Goal: Task Accomplishment & Management: Manage account settings

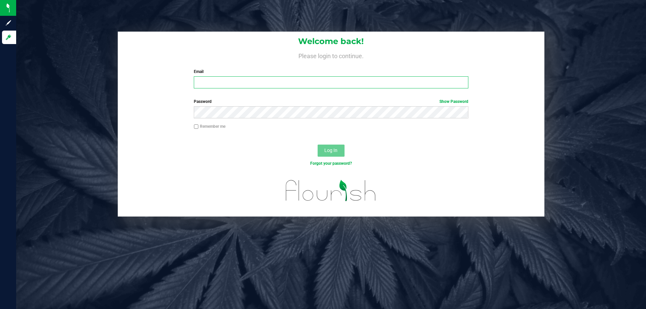
click at [215, 85] on input "Email" at bounding box center [331, 82] width 274 height 12
type input "[EMAIL_ADDRESS][DOMAIN_NAME]"
click at [332, 150] on span "Log In" at bounding box center [330, 150] width 13 height 5
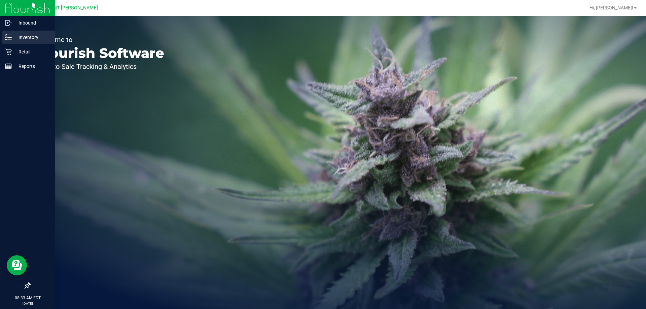
click at [10, 35] on line at bounding box center [10, 35] width 4 height 0
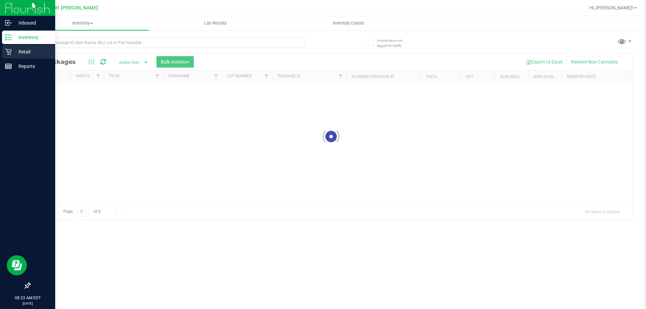
click at [19, 52] on p "Retail" at bounding box center [32, 52] width 40 height 8
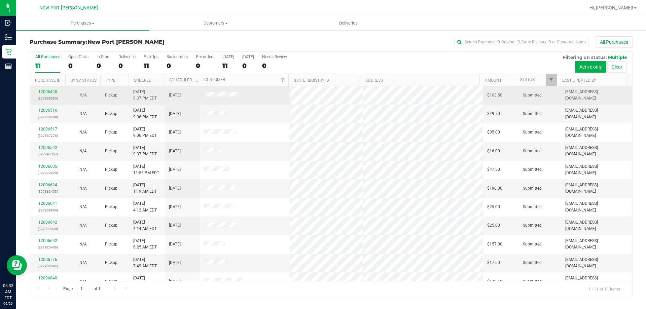
click at [53, 91] on link "12006490" at bounding box center [47, 91] width 19 height 5
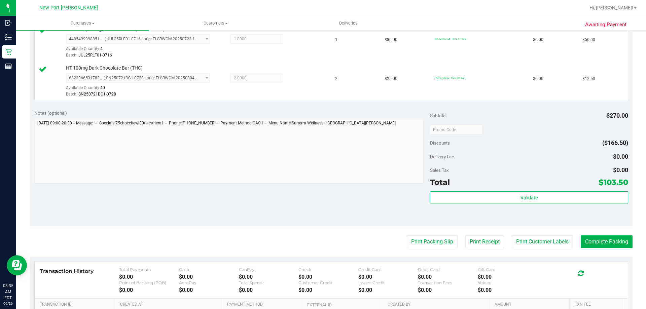
scroll to position [235, 0]
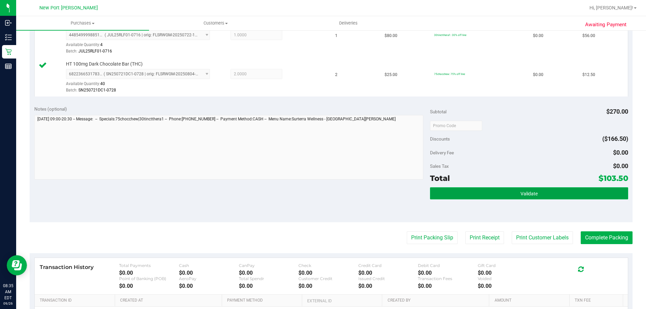
click at [520, 191] on span "Validate" at bounding box center [528, 193] width 17 height 5
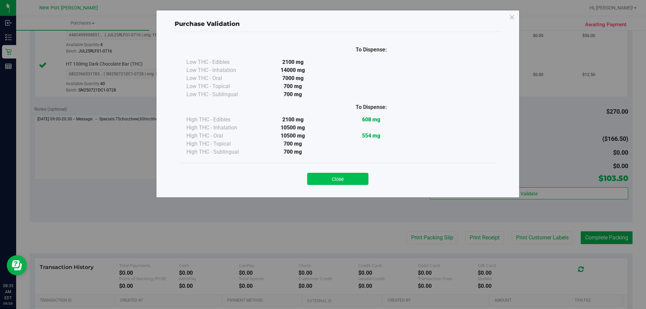
click at [348, 182] on button "Close" at bounding box center [337, 179] width 61 height 12
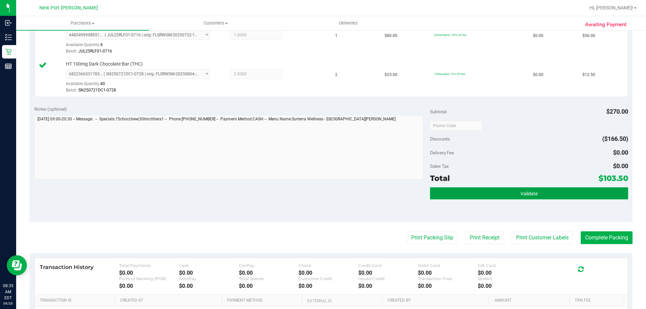
click at [534, 197] on button "Validate" at bounding box center [529, 193] width 198 height 12
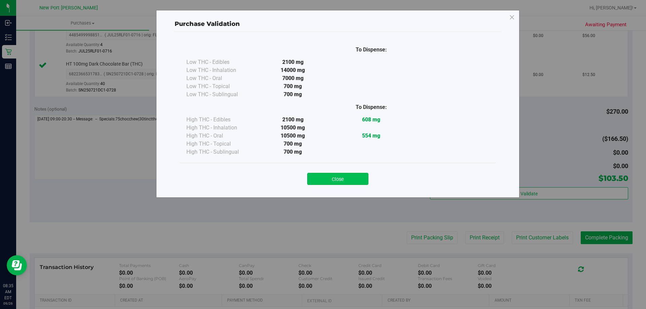
click at [357, 179] on button "Close" at bounding box center [337, 179] width 61 height 12
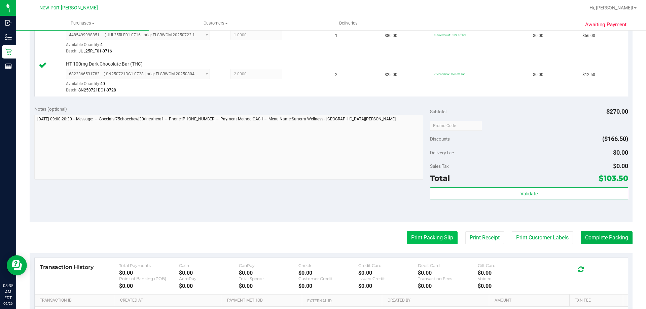
click at [422, 239] on button "Print Packing Slip" at bounding box center [432, 237] width 51 height 13
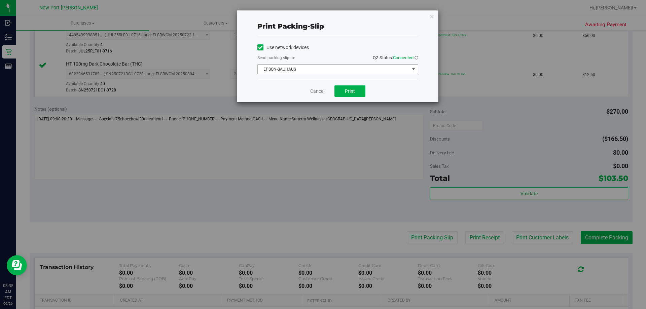
click at [414, 69] on span "select" at bounding box center [413, 69] width 5 height 5
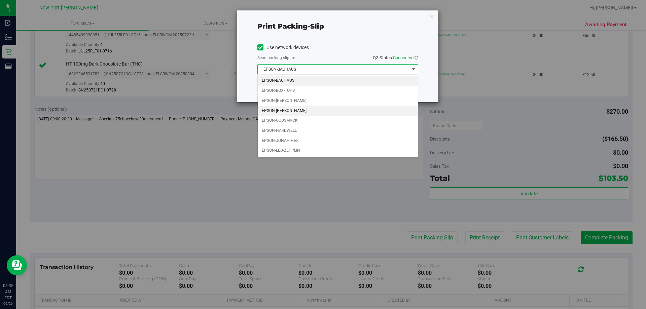
click at [350, 113] on li "EPSON-[PERSON_NAME]" at bounding box center [338, 111] width 160 height 10
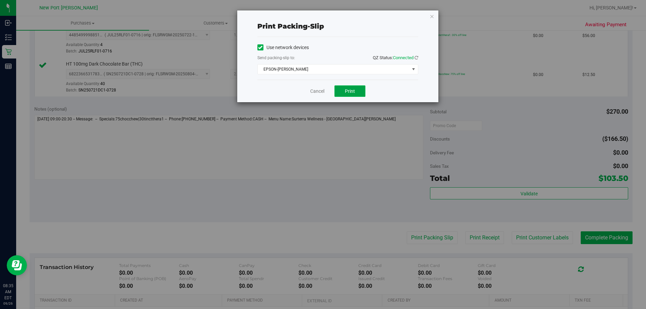
click at [353, 90] on span "Print" at bounding box center [350, 90] width 10 height 5
click at [318, 88] on link "Cancel" at bounding box center [317, 91] width 14 height 7
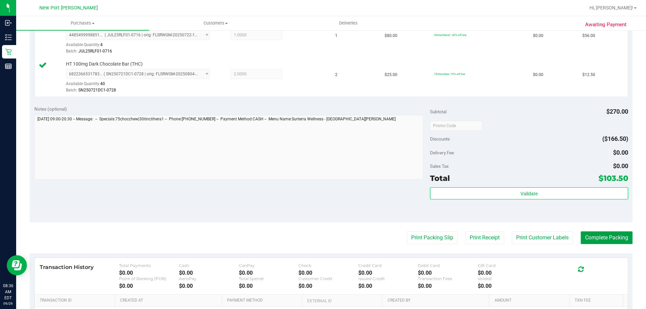
click at [622, 236] on button "Complete Packing" at bounding box center [607, 237] width 52 height 13
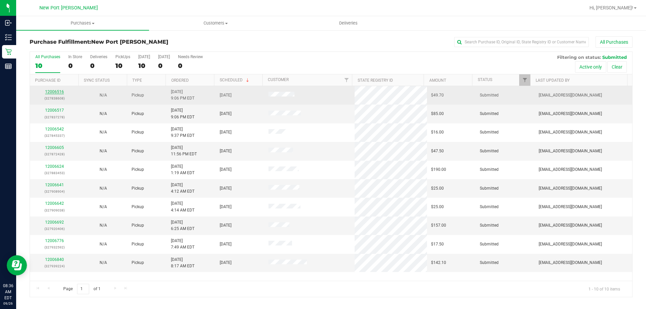
click at [55, 90] on link "12006516" at bounding box center [54, 91] width 19 height 5
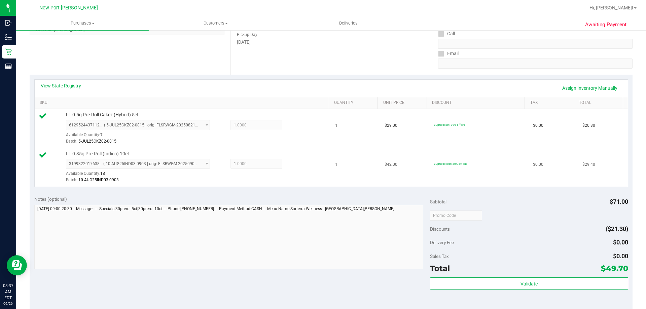
scroll to position [135, 0]
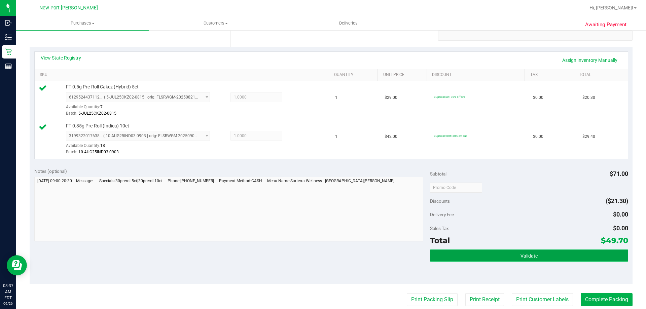
click at [524, 256] on span "Validate" at bounding box center [528, 255] width 17 height 5
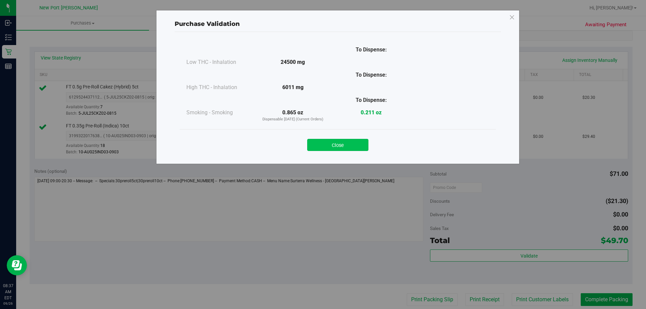
click at [350, 147] on button "Close" at bounding box center [337, 145] width 61 height 12
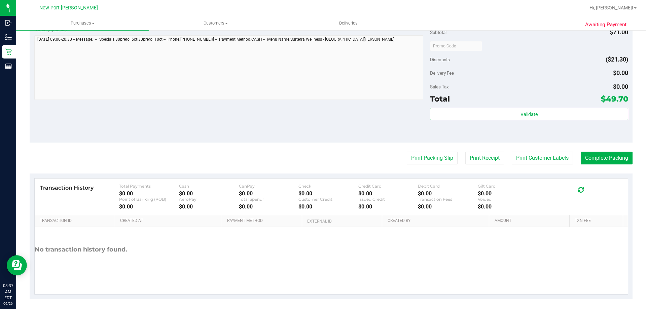
scroll to position [280, 0]
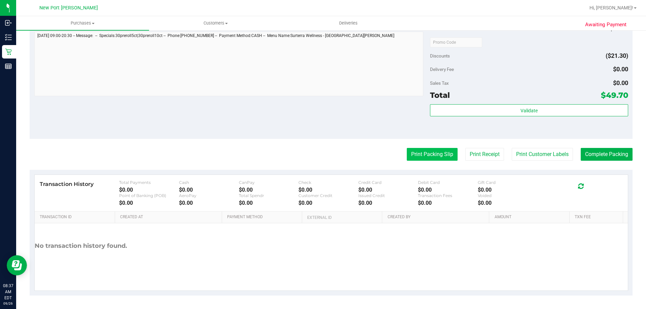
click at [427, 156] on button "Print Packing Slip" at bounding box center [432, 154] width 51 height 13
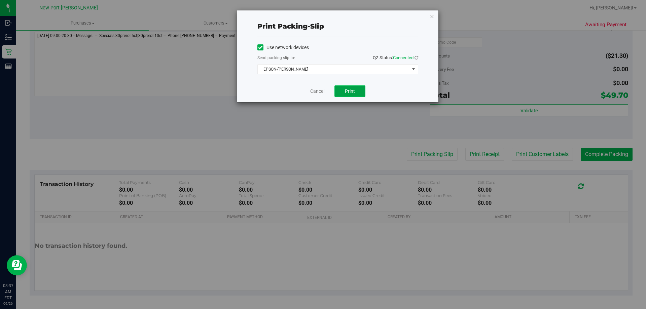
click at [346, 91] on span "Print" at bounding box center [350, 90] width 10 height 5
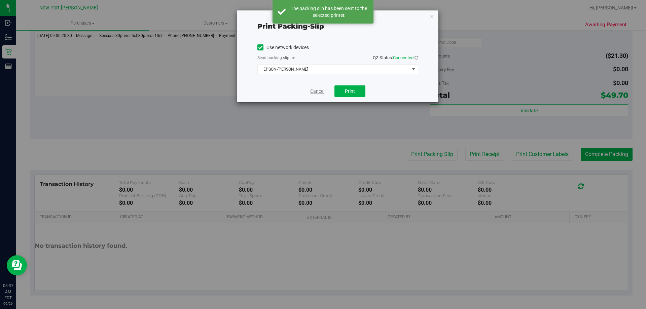
click at [318, 89] on link "Cancel" at bounding box center [317, 91] width 14 height 7
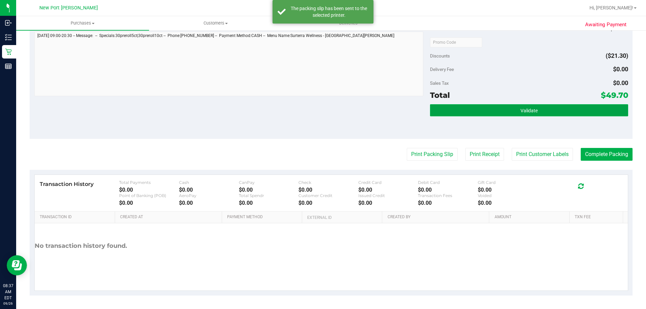
click at [514, 105] on button "Validate" at bounding box center [529, 110] width 198 height 12
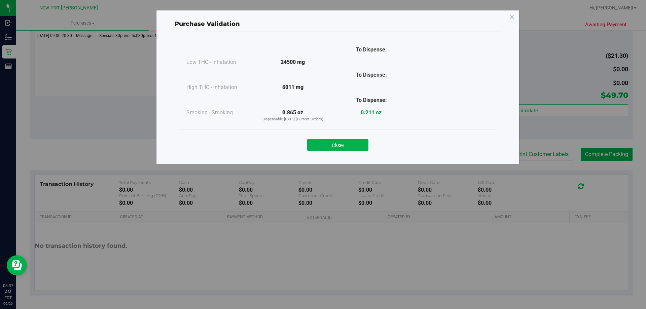
click at [356, 139] on div "Close" at bounding box center [338, 143] width 306 height 17
click at [356, 144] on button "Close" at bounding box center [337, 145] width 61 height 12
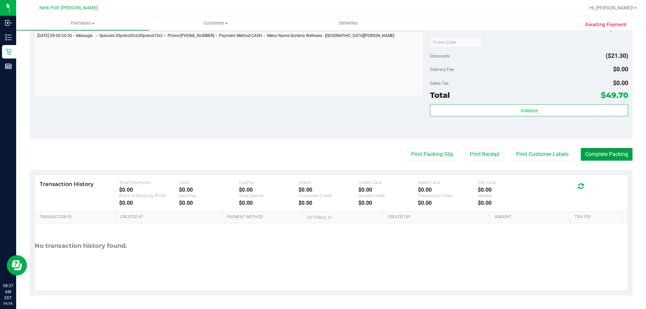
click at [608, 157] on button "Complete Packing" at bounding box center [607, 154] width 52 height 13
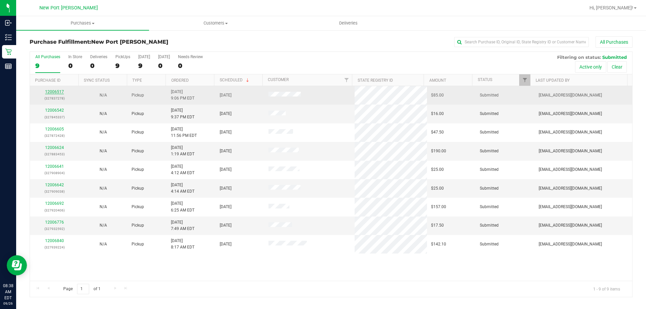
click at [54, 93] on link "12006517" at bounding box center [54, 91] width 19 height 5
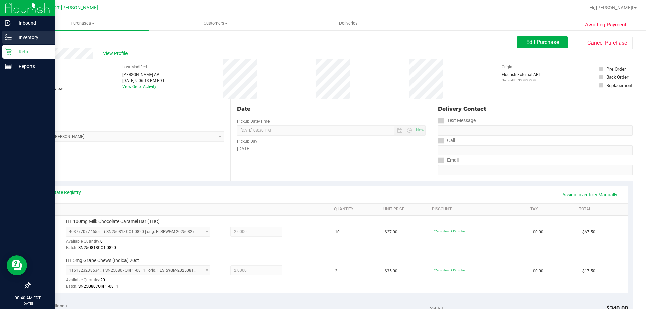
click at [8, 37] on line at bounding box center [10, 37] width 4 height 0
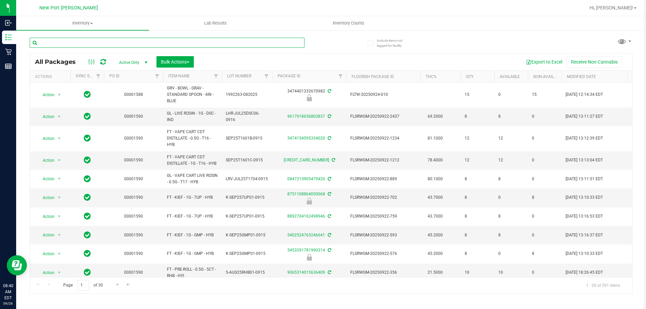
click at [55, 41] on input "text" at bounding box center [167, 43] width 275 height 10
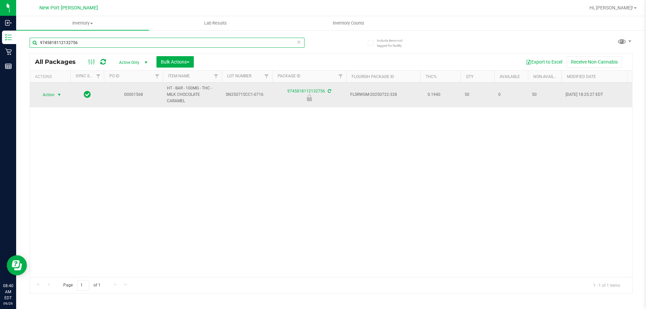
type input "9745818112132756"
click at [60, 95] on span "select" at bounding box center [59, 94] width 5 height 5
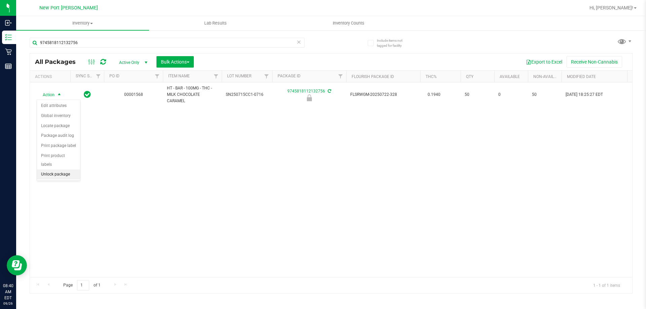
click at [65, 170] on li "Unlock package" at bounding box center [58, 175] width 43 height 10
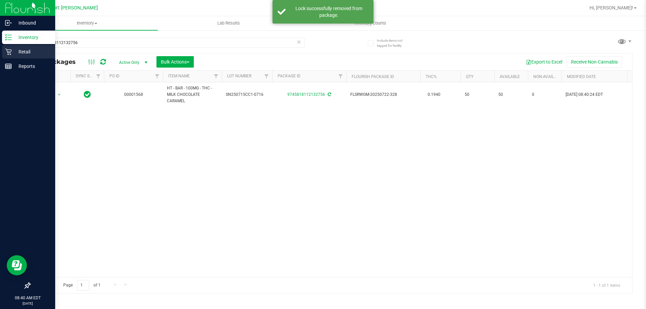
click at [7, 51] on icon at bounding box center [8, 52] width 6 height 6
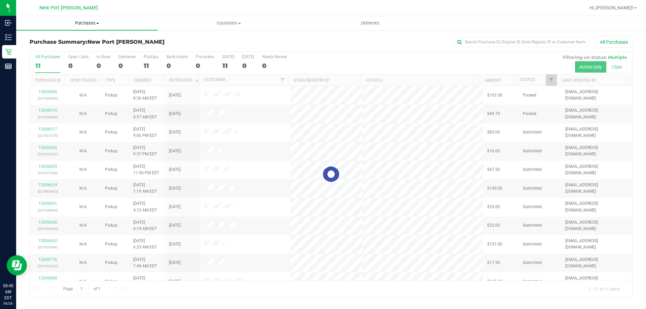
click at [91, 24] on span "Purchases" at bounding box center [87, 23] width 142 height 6
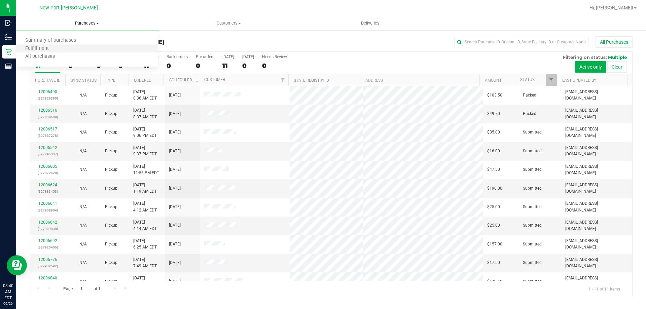
click at [78, 46] on li "Fulfillment" at bounding box center [87, 49] width 142 height 8
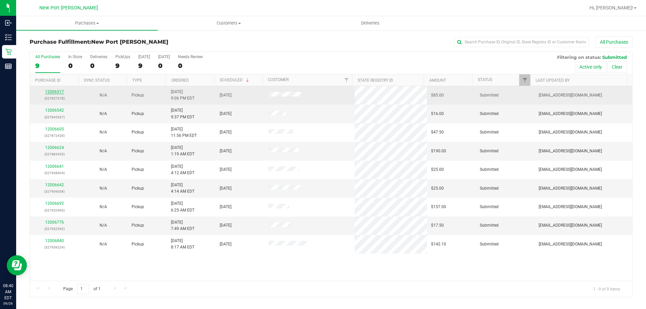
click at [59, 93] on link "12006517" at bounding box center [54, 91] width 19 height 5
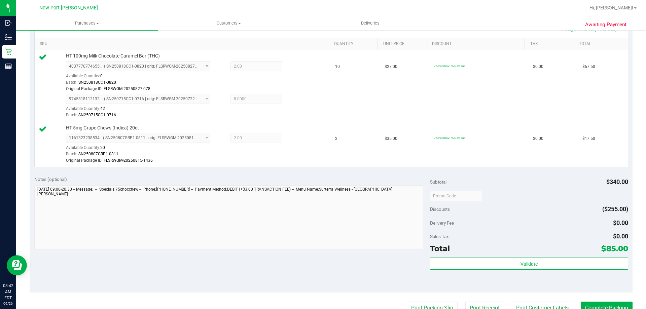
scroll to position [235, 0]
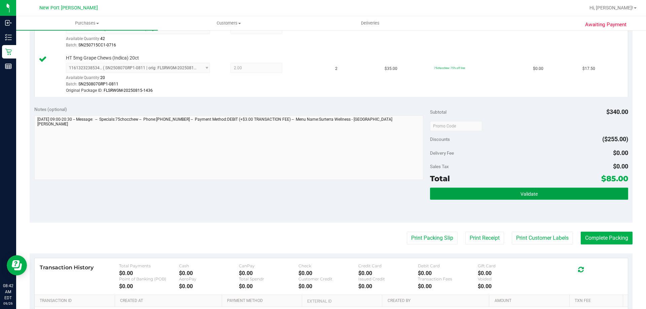
click at [520, 195] on span "Validate" at bounding box center [528, 193] width 17 height 5
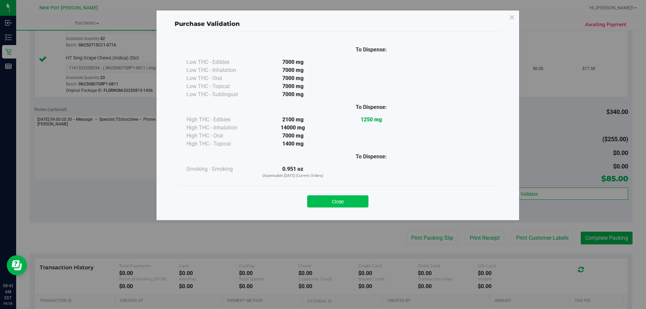
click at [347, 203] on button "Close" at bounding box center [337, 201] width 61 height 12
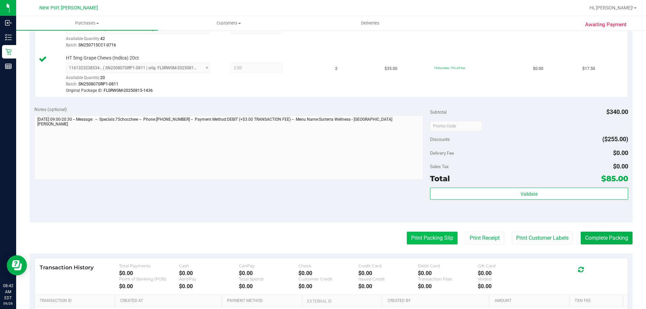
click at [418, 238] on button "Print Packing Slip" at bounding box center [432, 238] width 51 height 13
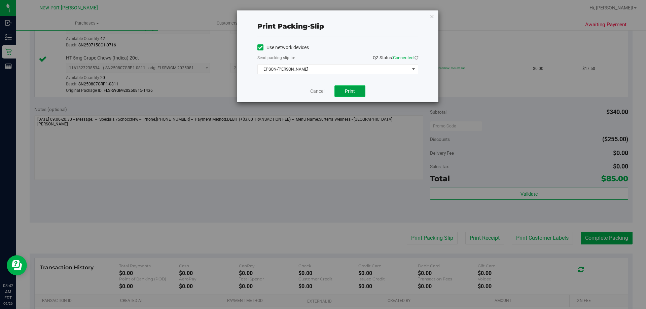
click at [354, 91] on span "Print" at bounding box center [350, 90] width 10 height 5
click at [317, 91] on link "Cancel" at bounding box center [317, 91] width 14 height 7
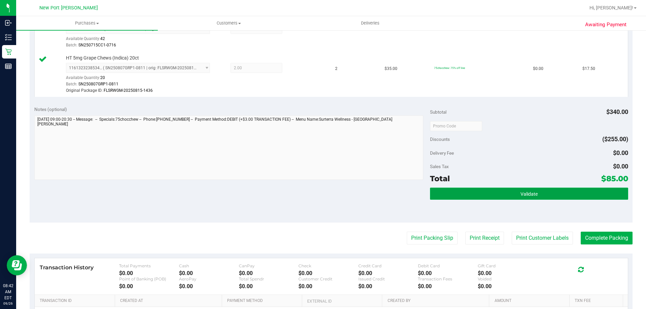
click at [476, 200] on button "Validate" at bounding box center [529, 194] width 198 height 12
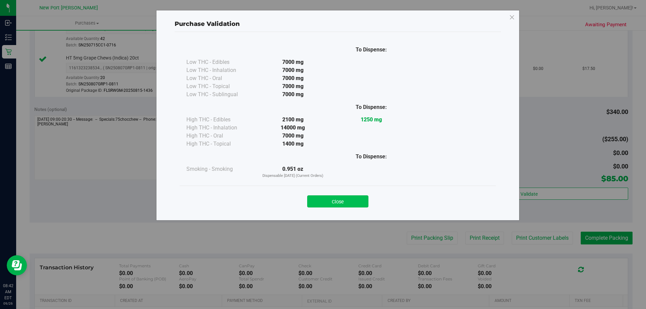
click at [362, 201] on button "Close" at bounding box center [337, 201] width 61 height 12
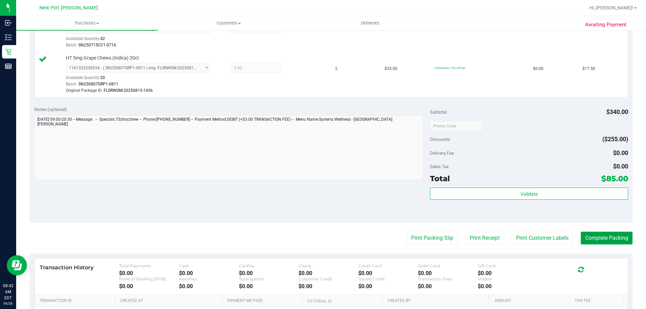
click at [618, 239] on button "Complete Packing" at bounding box center [607, 238] width 52 height 13
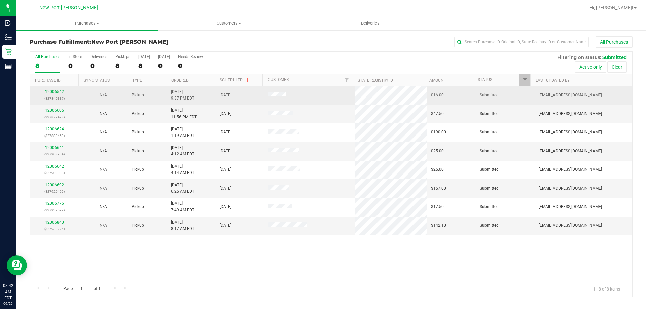
click at [53, 92] on link "12006542" at bounding box center [54, 91] width 19 height 5
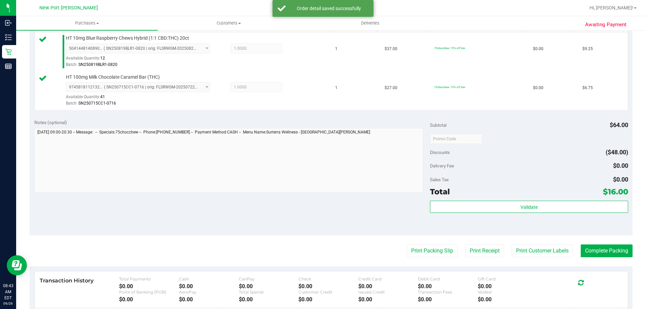
scroll to position [202, 0]
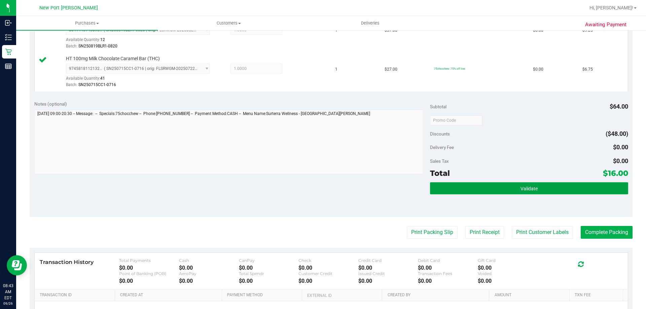
click at [511, 191] on button "Validate" at bounding box center [529, 188] width 198 height 12
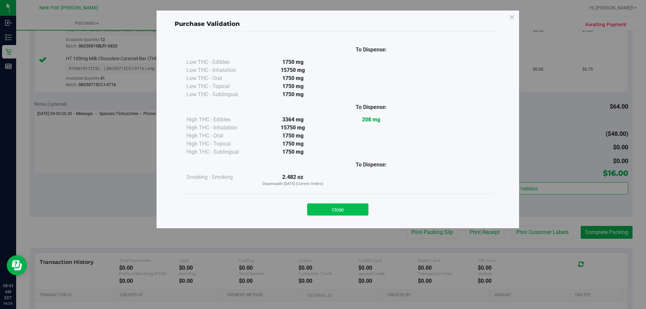
click at [359, 208] on button "Close" at bounding box center [337, 209] width 61 height 12
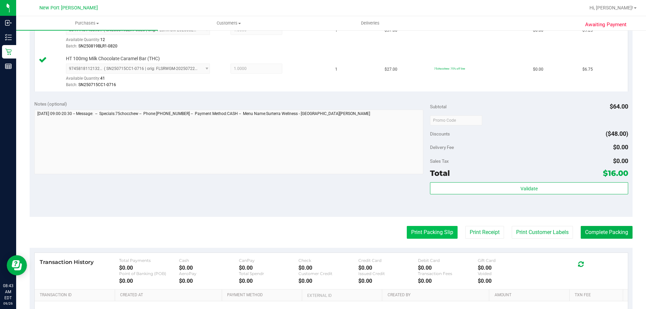
click at [426, 235] on button "Print Packing Slip" at bounding box center [432, 232] width 51 height 13
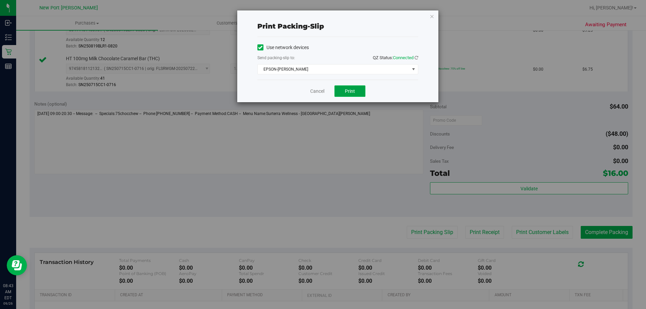
click at [353, 89] on span "Print" at bounding box center [350, 90] width 10 height 5
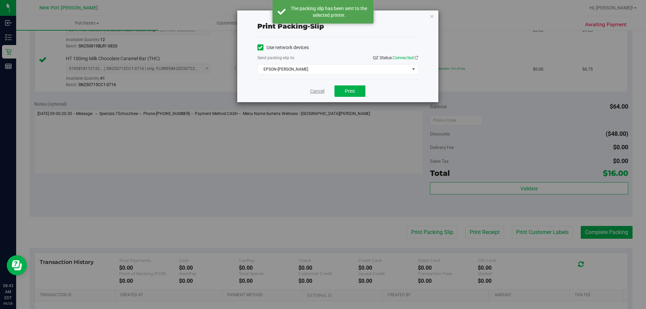
click at [317, 92] on link "Cancel" at bounding box center [317, 91] width 14 height 7
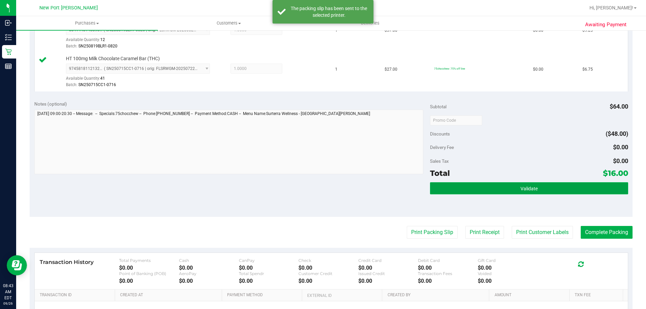
click at [510, 189] on button "Validate" at bounding box center [529, 188] width 198 height 12
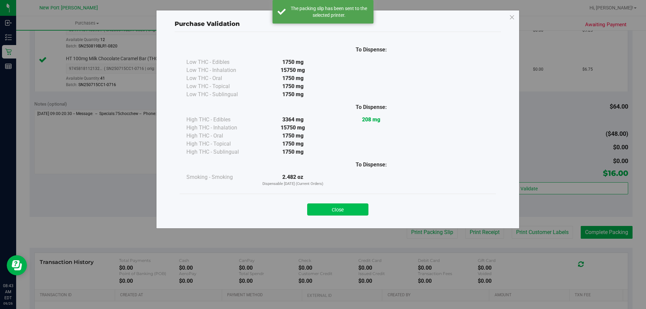
click at [354, 209] on button "Close" at bounding box center [337, 209] width 61 height 12
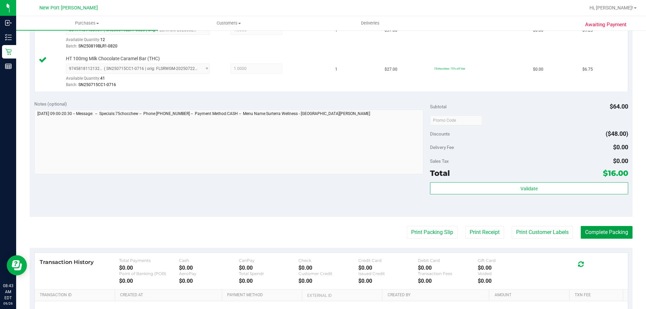
click at [596, 231] on button "Complete Packing" at bounding box center [607, 232] width 52 height 13
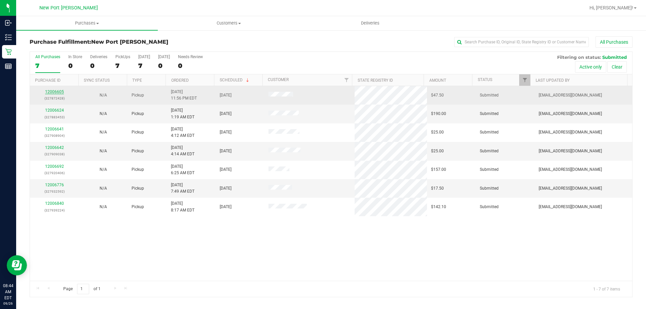
click at [54, 92] on link "12006605" at bounding box center [54, 91] width 19 height 5
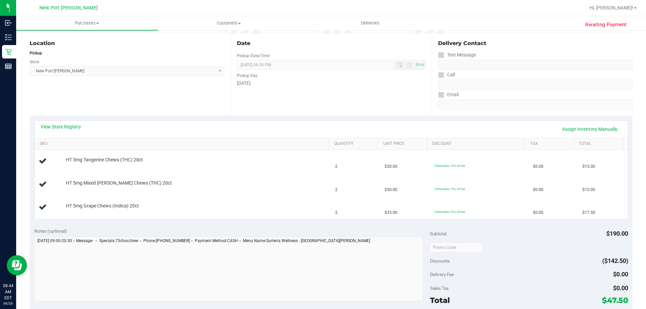
scroll to position [67, 0]
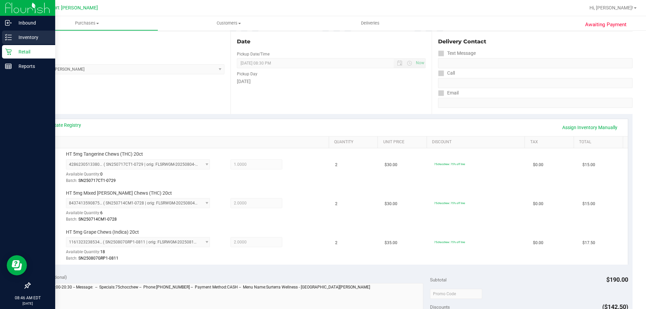
click at [12, 37] on p "Inventory" at bounding box center [32, 37] width 40 height 8
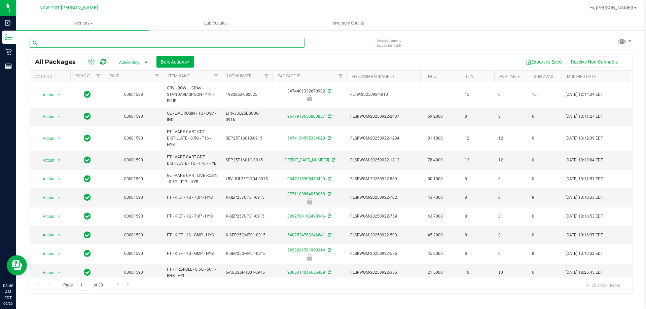
click at [56, 44] on input "text" at bounding box center [167, 43] width 275 height 10
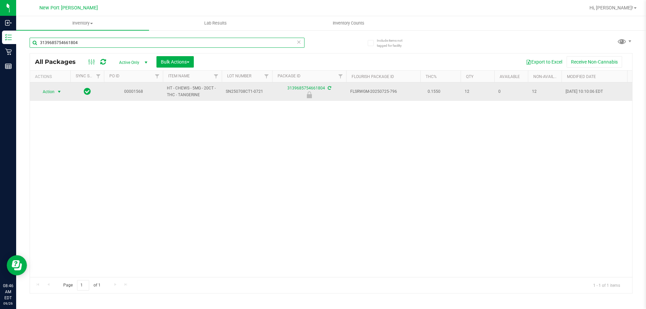
type input "3139685754661804"
click at [59, 92] on span "select" at bounding box center [59, 91] width 5 height 5
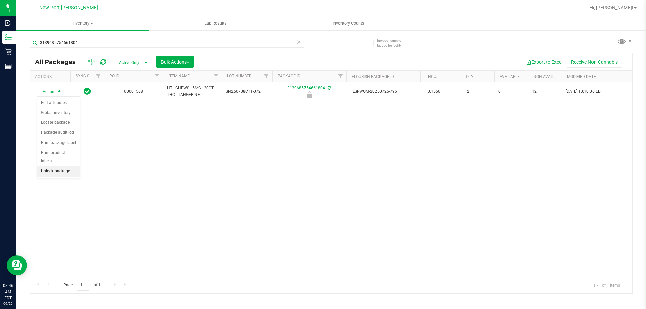
click at [61, 166] on li "Unlock package" at bounding box center [58, 171] width 43 height 10
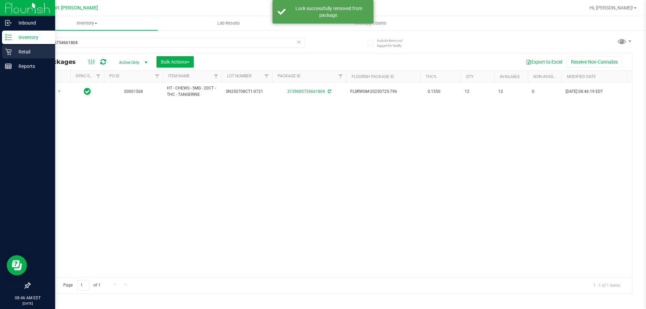
click at [6, 49] on icon at bounding box center [8, 52] width 6 height 6
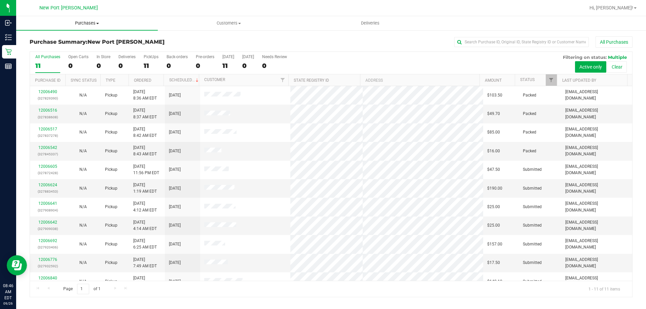
click at [90, 24] on span "Purchases" at bounding box center [87, 23] width 142 height 6
click at [75, 50] on li "Fulfillment" at bounding box center [87, 49] width 142 height 8
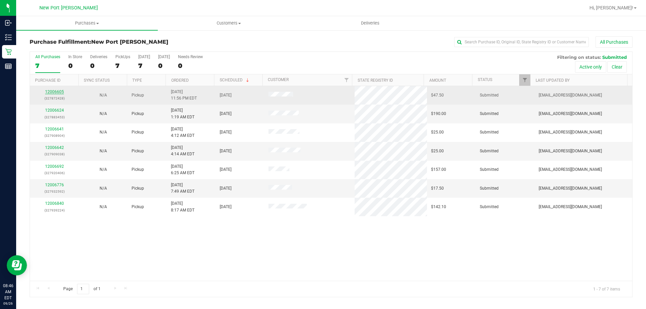
click at [55, 93] on link "12006605" at bounding box center [54, 91] width 19 height 5
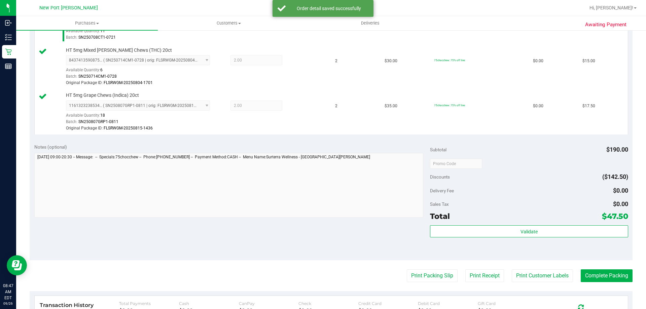
scroll to position [269, 0]
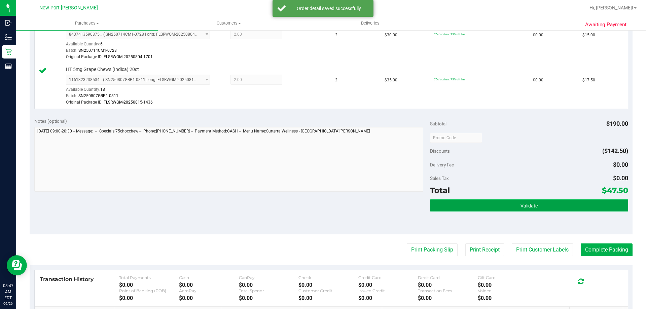
click at [502, 207] on button "Validate" at bounding box center [529, 205] width 198 height 12
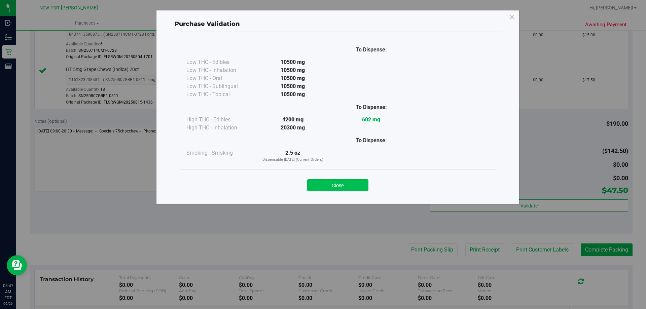
click at [343, 187] on button "Close" at bounding box center [337, 185] width 61 height 12
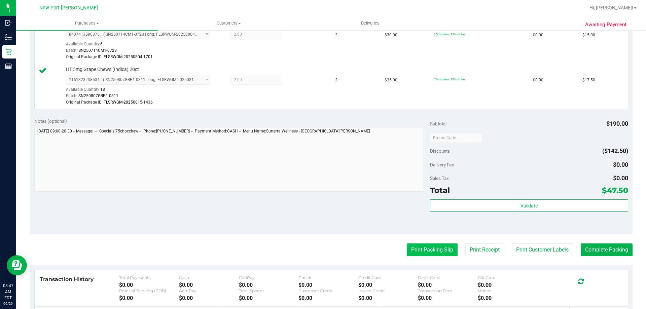
click at [427, 251] on button "Print Packing Slip" at bounding box center [432, 250] width 51 height 13
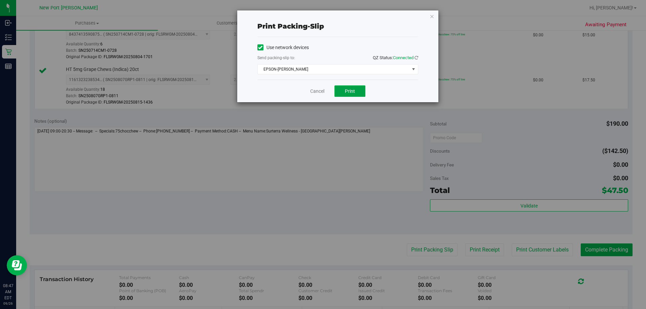
click at [351, 91] on span "Print" at bounding box center [350, 90] width 10 height 5
click at [323, 92] on link "Cancel" at bounding box center [317, 91] width 14 height 7
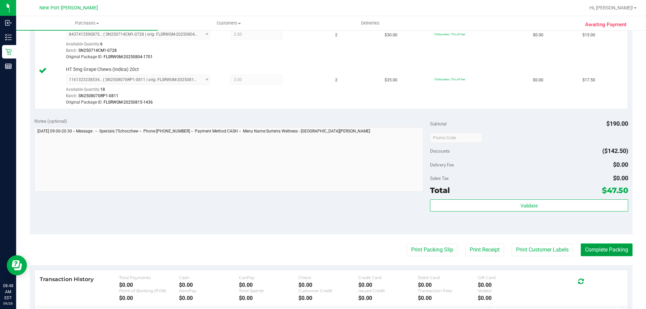
click at [597, 245] on button "Complete Packing" at bounding box center [607, 250] width 52 height 13
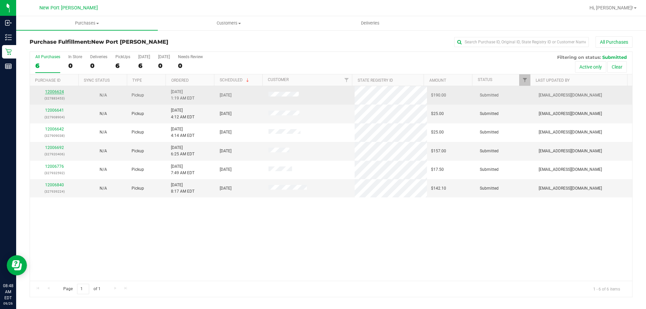
click at [59, 90] on link "12006624" at bounding box center [54, 91] width 19 height 5
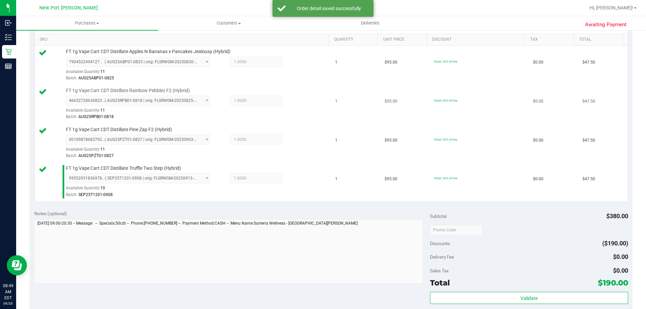
scroll to position [202, 0]
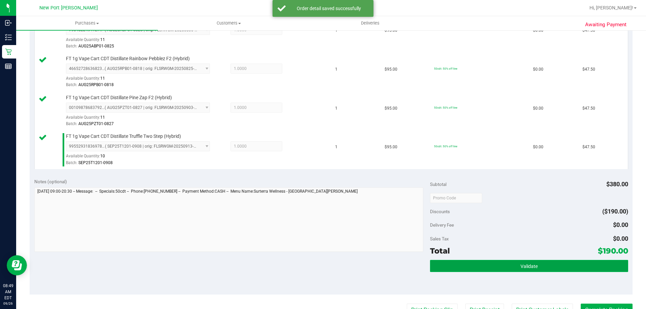
click at [466, 268] on button "Validate" at bounding box center [529, 266] width 198 height 12
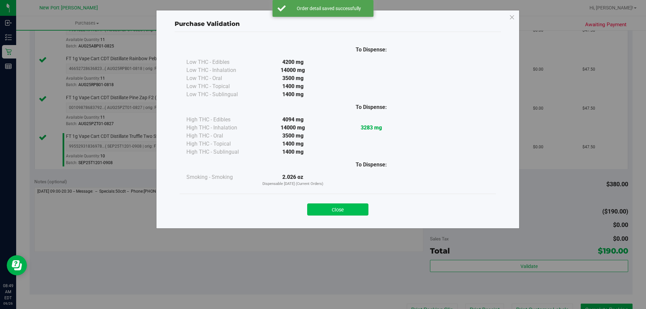
click at [345, 211] on button "Close" at bounding box center [337, 209] width 61 height 12
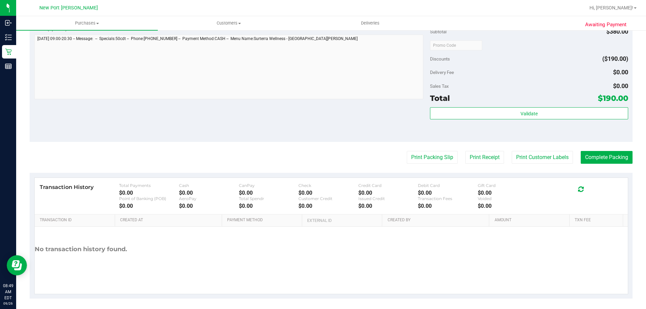
scroll to position [358, 0]
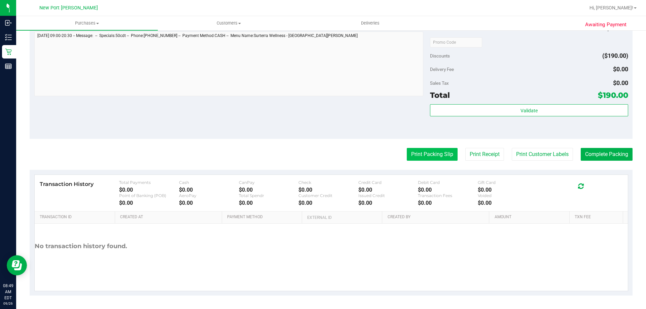
click at [419, 157] on button "Print Packing Slip" at bounding box center [432, 154] width 51 height 13
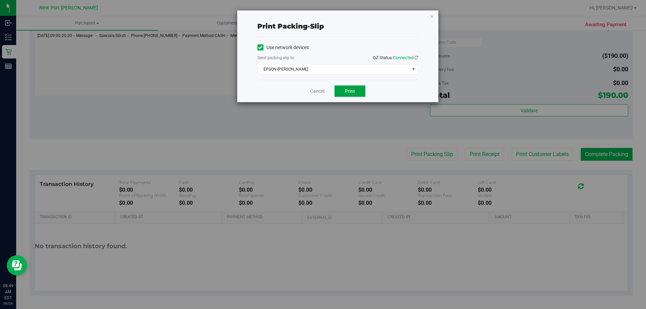
click at [354, 89] on span "Print" at bounding box center [350, 90] width 10 height 5
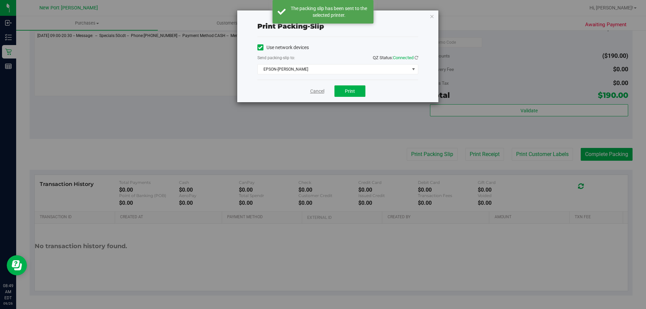
click at [318, 91] on link "Cancel" at bounding box center [317, 91] width 14 height 7
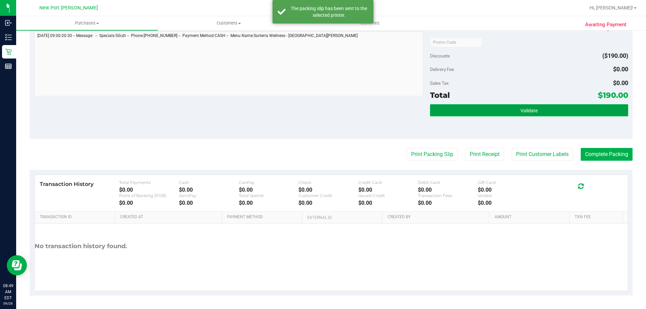
click at [514, 106] on button "Validate" at bounding box center [529, 110] width 198 height 12
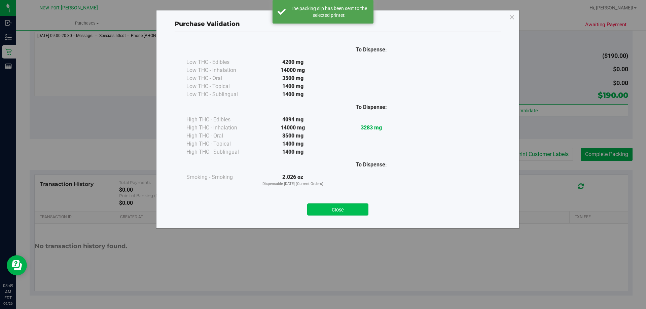
click at [347, 209] on button "Close" at bounding box center [337, 209] width 61 height 12
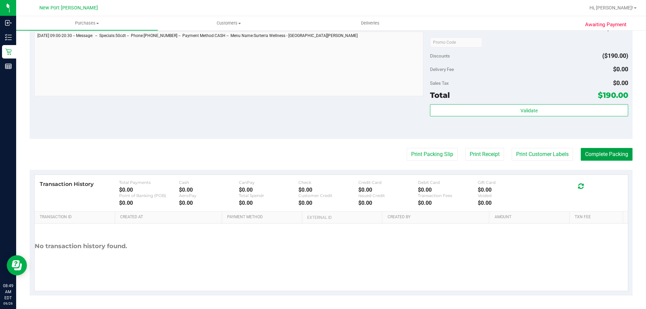
click at [592, 153] on button "Complete Packing" at bounding box center [607, 154] width 52 height 13
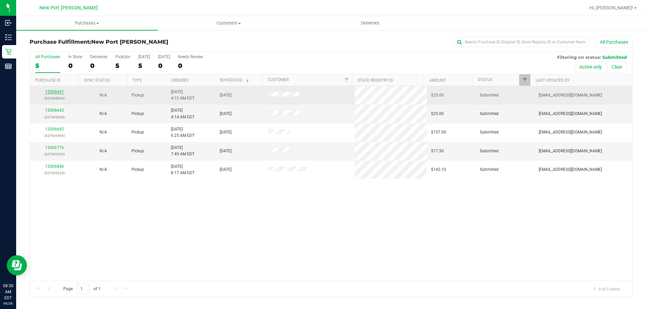
click at [58, 90] on link "12006641" at bounding box center [54, 91] width 19 height 5
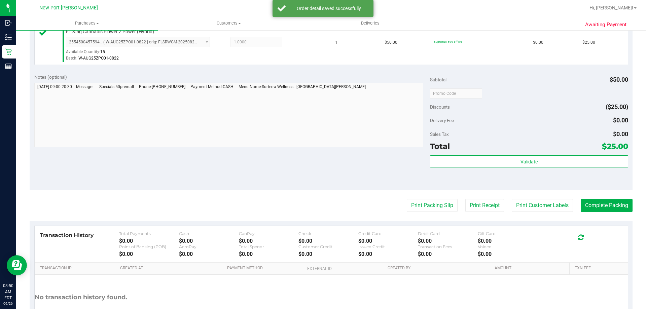
scroll to position [202, 0]
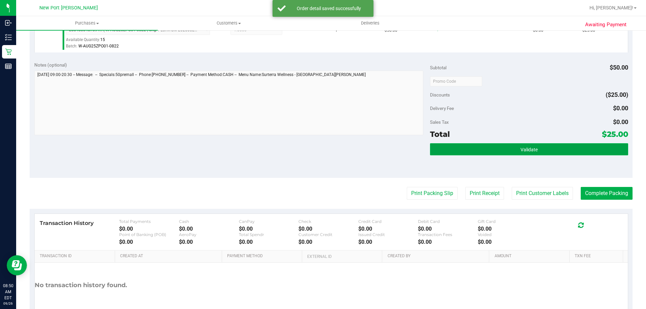
click at [496, 153] on button "Validate" at bounding box center [529, 149] width 198 height 12
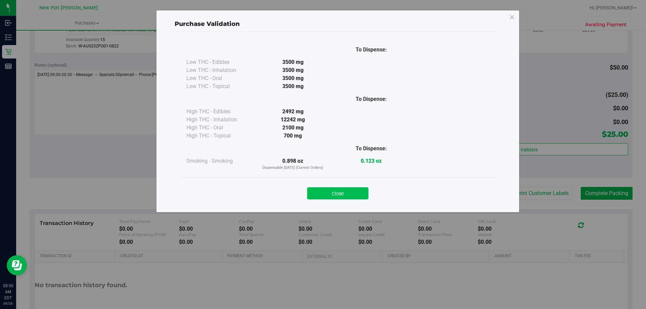
click at [354, 192] on button "Close" at bounding box center [337, 193] width 61 height 12
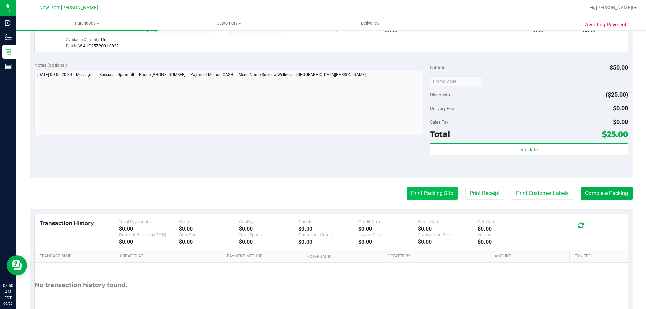
click at [436, 194] on button "Print Packing Slip" at bounding box center [432, 193] width 51 height 13
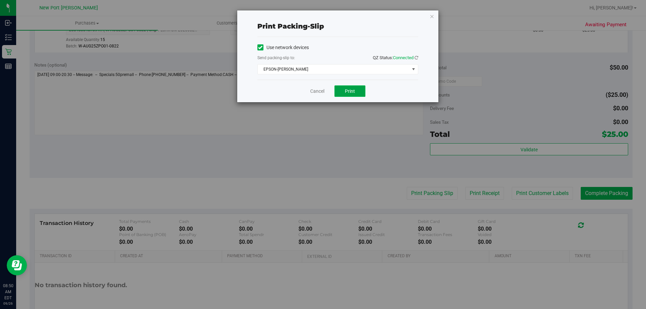
click at [359, 90] on button "Print" at bounding box center [349, 90] width 31 height 11
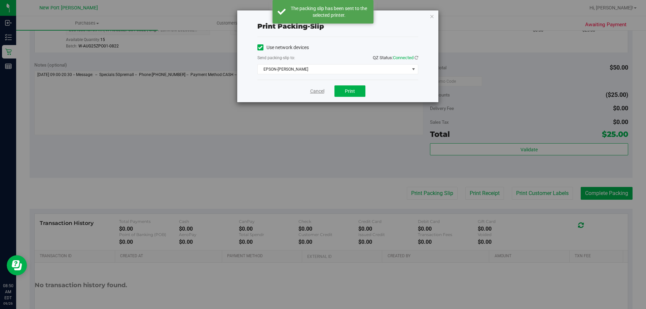
click at [317, 93] on link "Cancel" at bounding box center [317, 91] width 14 height 7
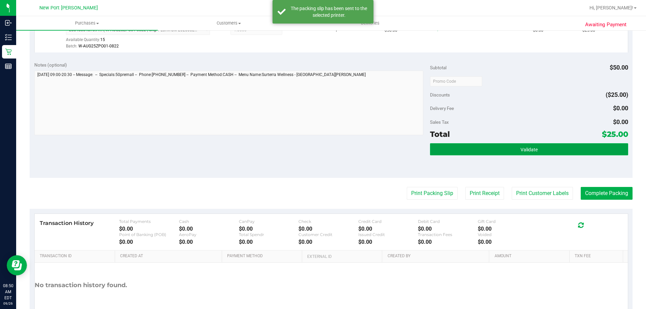
click at [492, 149] on button "Validate" at bounding box center [529, 149] width 198 height 12
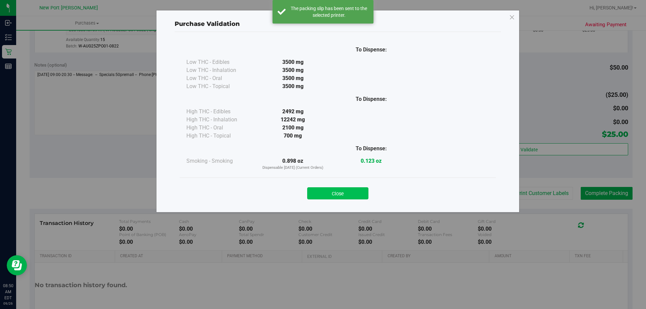
click at [330, 189] on button "Close" at bounding box center [337, 193] width 61 height 12
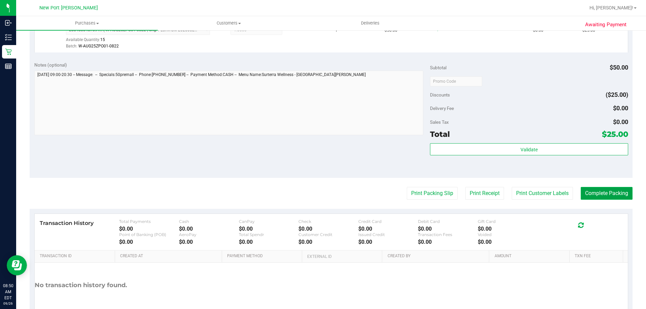
click at [595, 193] on button "Complete Packing" at bounding box center [607, 193] width 52 height 13
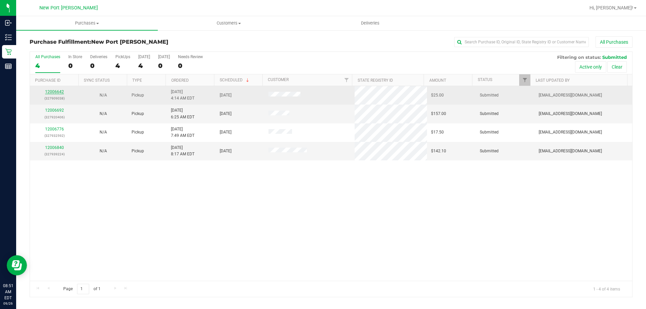
click at [55, 91] on link "12006642" at bounding box center [54, 91] width 19 height 5
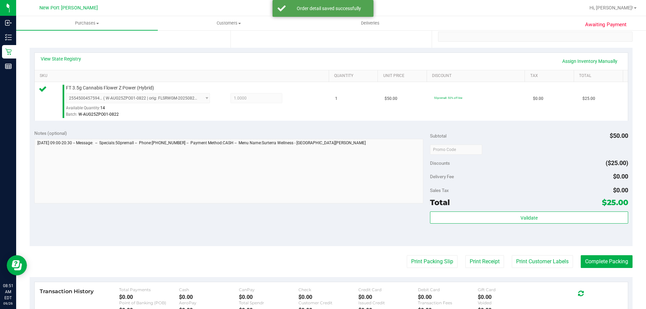
scroll to position [135, 0]
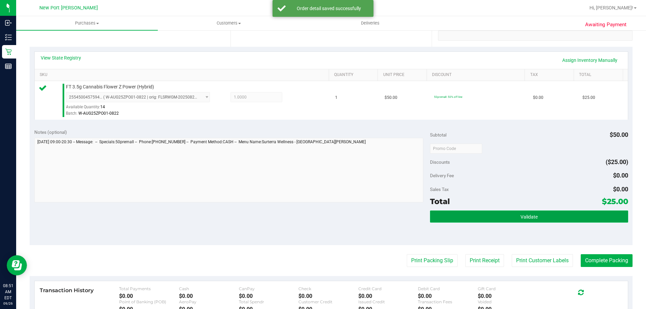
click at [528, 217] on span "Validate" at bounding box center [528, 216] width 17 height 5
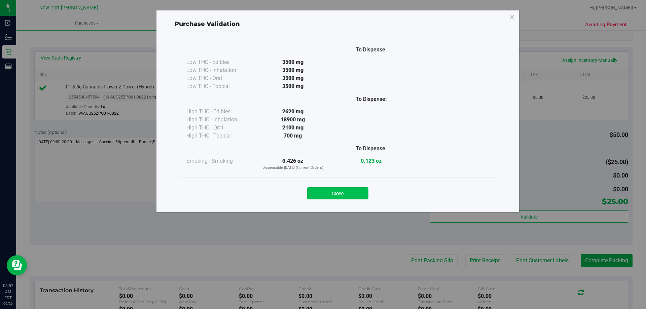
click at [360, 194] on button "Close" at bounding box center [337, 193] width 61 height 12
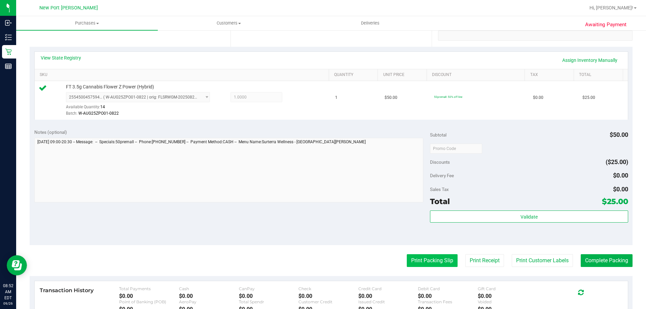
click at [433, 263] on button "Print Packing Slip" at bounding box center [432, 260] width 51 height 13
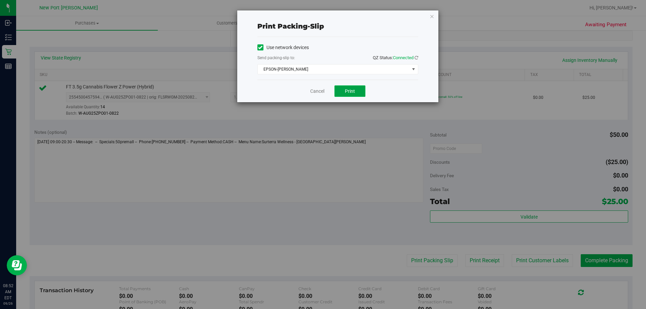
click at [355, 95] on button "Print" at bounding box center [349, 90] width 31 height 11
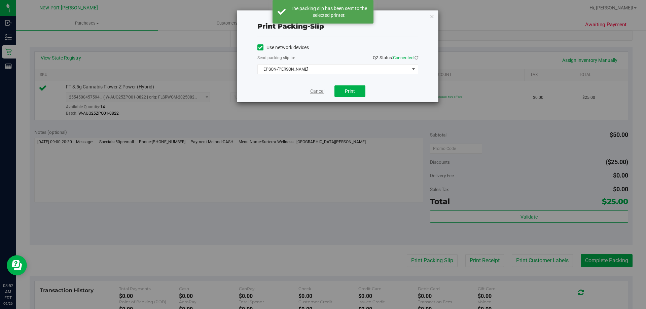
click at [318, 93] on link "Cancel" at bounding box center [317, 91] width 14 height 7
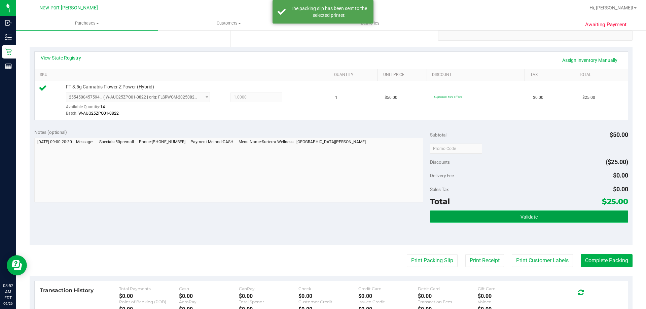
click at [490, 219] on button "Validate" at bounding box center [529, 217] width 198 height 12
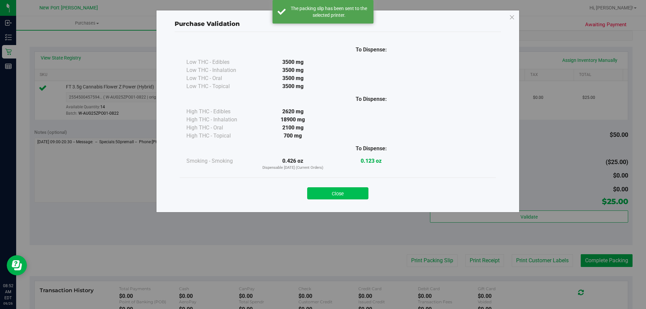
click at [340, 189] on button "Close" at bounding box center [337, 193] width 61 height 12
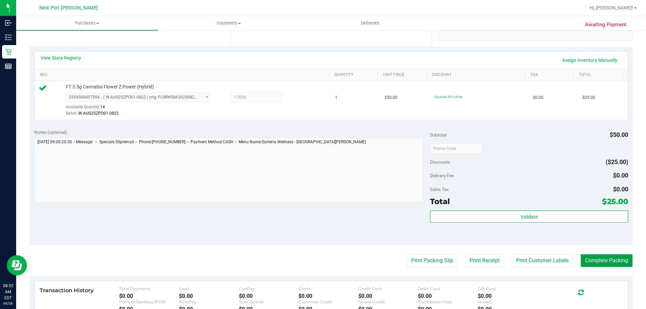
click at [588, 260] on button "Complete Packing" at bounding box center [607, 260] width 52 height 13
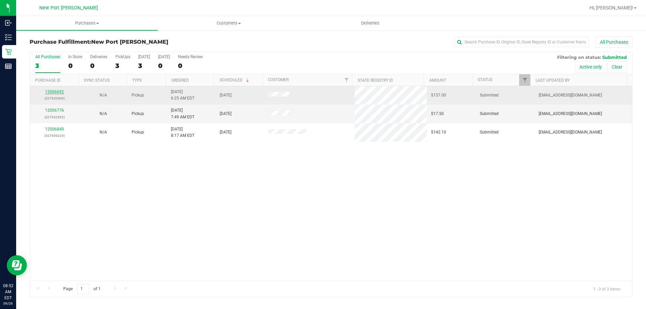
click at [58, 93] on link "12006692" at bounding box center [54, 91] width 19 height 5
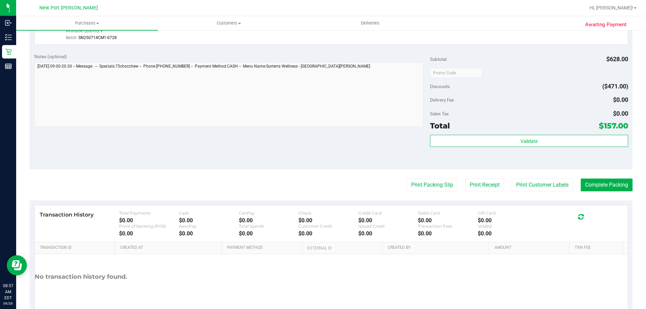
scroll to position [336, 0]
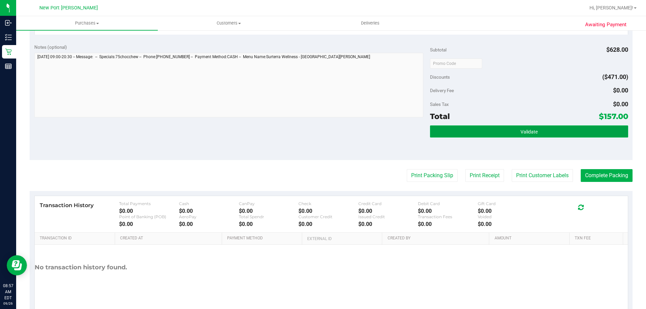
click at [514, 133] on button "Validate" at bounding box center [529, 131] width 198 height 12
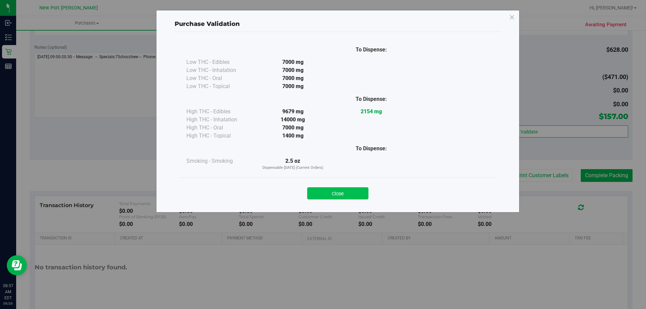
click at [348, 194] on button "Close" at bounding box center [337, 193] width 61 height 12
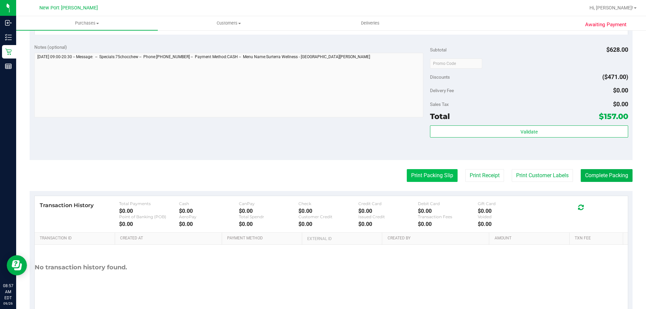
click at [419, 177] on button "Print Packing Slip" at bounding box center [432, 175] width 51 height 13
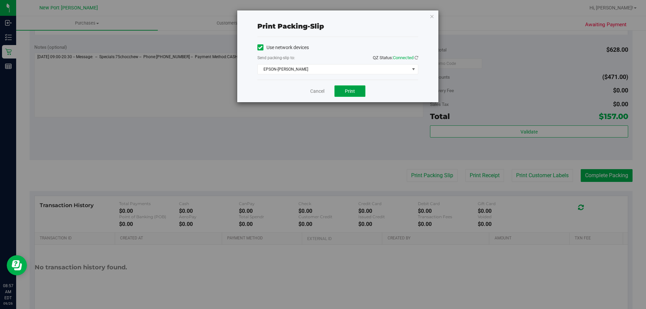
click at [353, 92] on span "Print" at bounding box center [350, 90] width 10 height 5
click at [355, 94] on button "Print" at bounding box center [349, 90] width 31 height 11
click at [323, 92] on link "Cancel" at bounding box center [317, 91] width 14 height 7
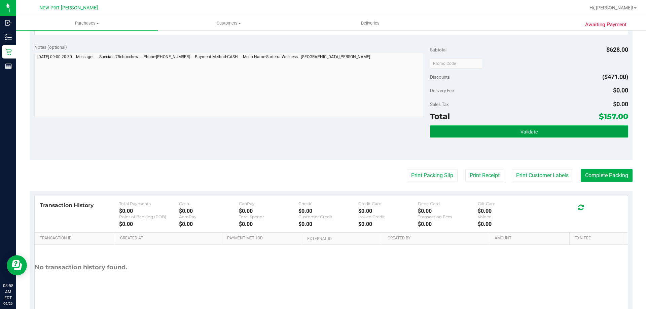
click at [520, 130] on span "Validate" at bounding box center [528, 131] width 17 height 5
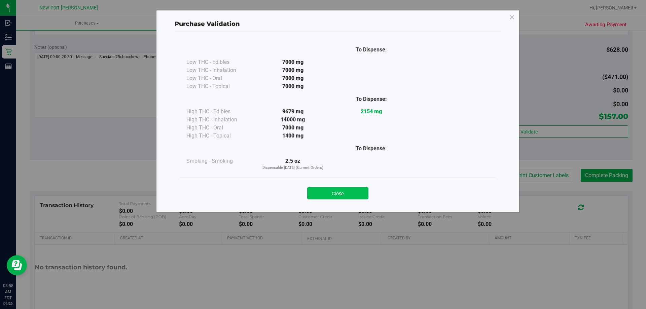
click at [357, 195] on button "Close" at bounding box center [337, 193] width 61 height 12
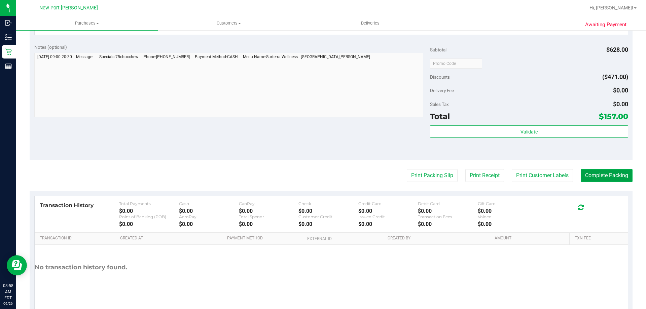
click at [593, 176] on button "Complete Packing" at bounding box center [607, 175] width 52 height 13
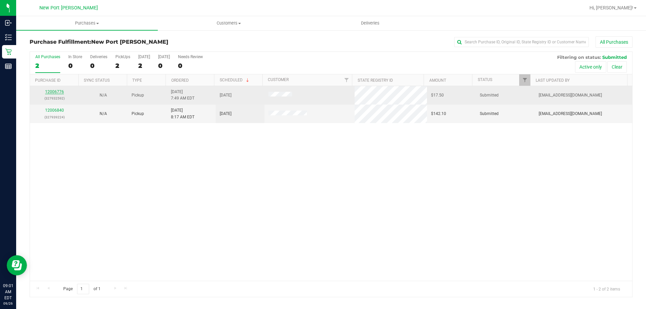
click at [53, 92] on link "12006776" at bounding box center [54, 91] width 19 height 5
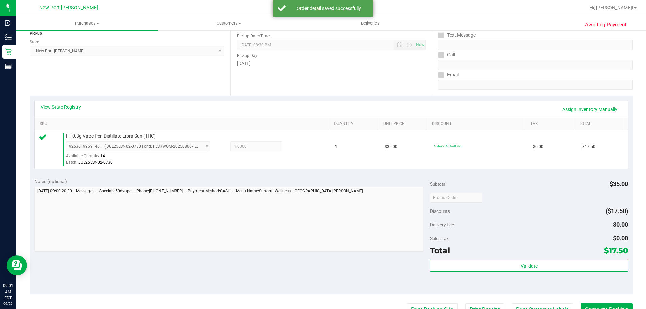
scroll to position [135, 0]
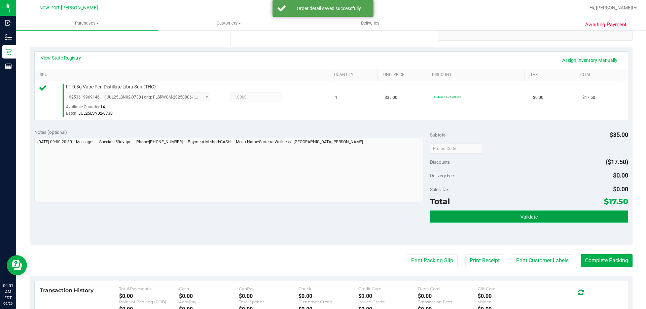
click at [503, 218] on button "Validate" at bounding box center [529, 217] width 198 height 12
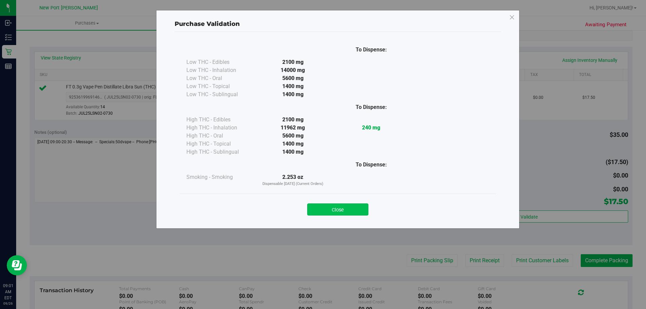
click at [337, 210] on button "Close" at bounding box center [337, 209] width 61 height 12
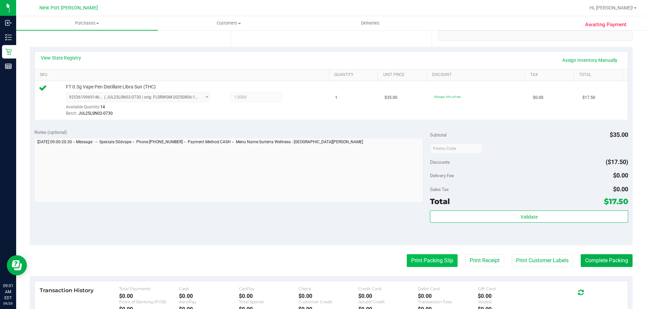
click at [430, 259] on button "Print Packing Slip" at bounding box center [432, 260] width 51 height 13
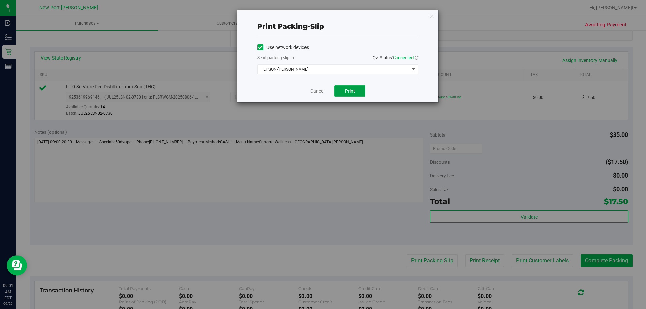
click at [354, 92] on span "Print" at bounding box center [350, 90] width 10 height 5
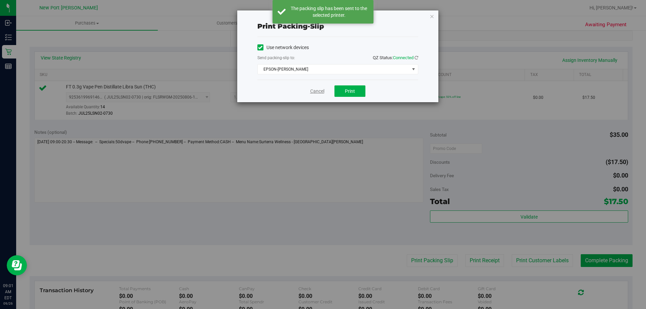
click at [321, 92] on link "Cancel" at bounding box center [317, 91] width 14 height 7
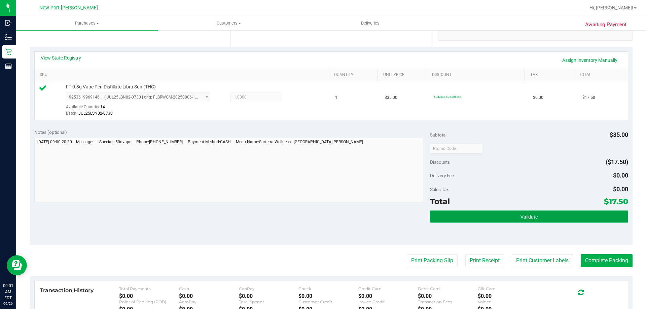
click at [502, 219] on button "Validate" at bounding box center [529, 217] width 198 height 12
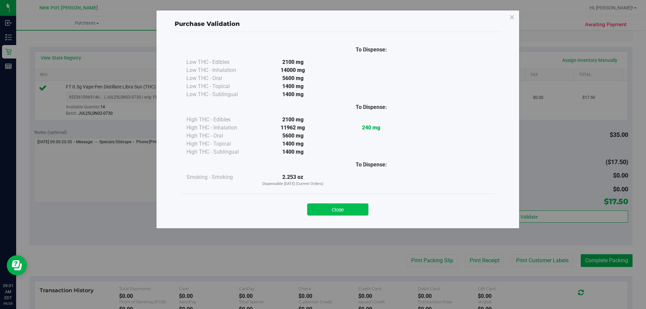
click at [355, 214] on button "Close" at bounding box center [337, 209] width 61 height 12
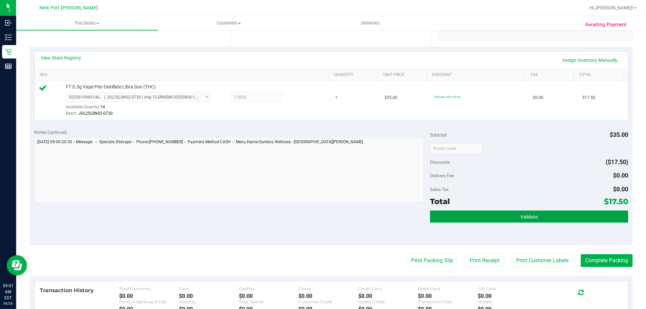
click at [534, 219] on button "Validate" at bounding box center [529, 217] width 198 height 12
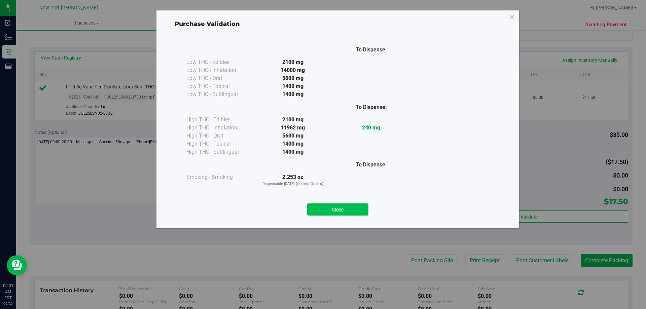
click at [361, 211] on button "Close" at bounding box center [337, 209] width 61 height 12
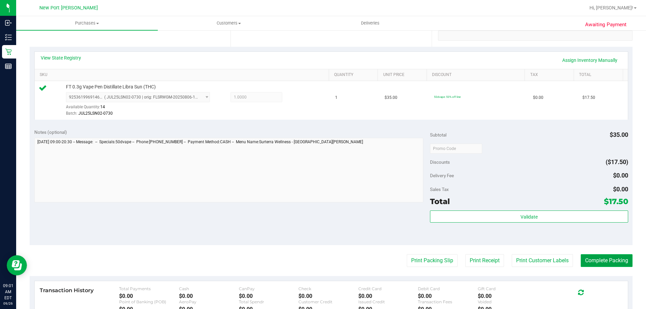
click at [601, 261] on button "Complete Packing" at bounding box center [607, 260] width 52 height 13
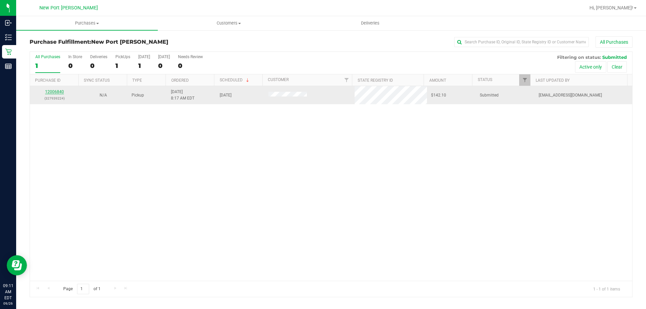
click at [55, 93] on link "12006840" at bounding box center [54, 91] width 19 height 5
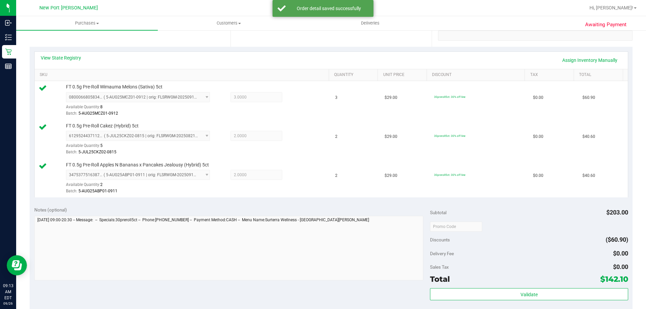
scroll to position [202, 0]
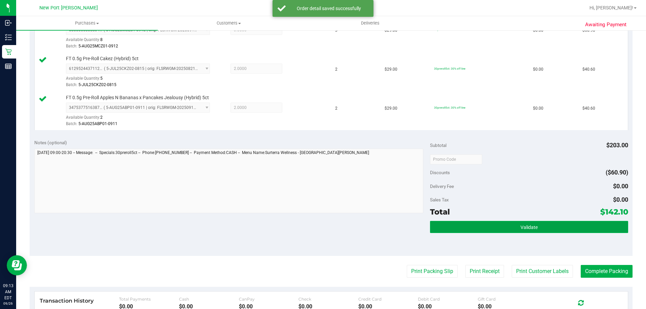
click at [524, 225] on span "Validate" at bounding box center [528, 227] width 17 height 5
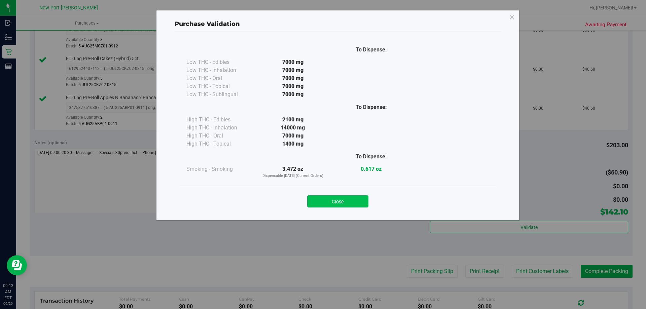
click at [340, 202] on button "Close" at bounding box center [337, 201] width 61 height 12
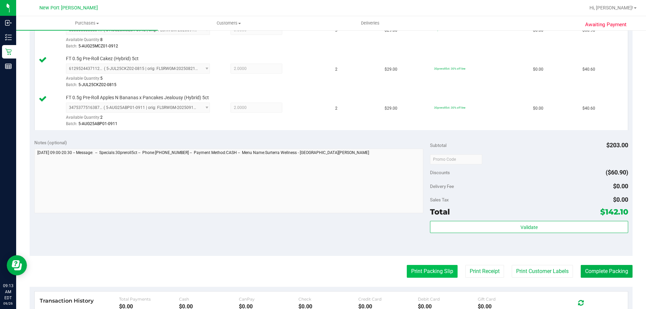
click at [423, 272] on button "Print Packing Slip" at bounding box center [432, 271] width 51 height 13
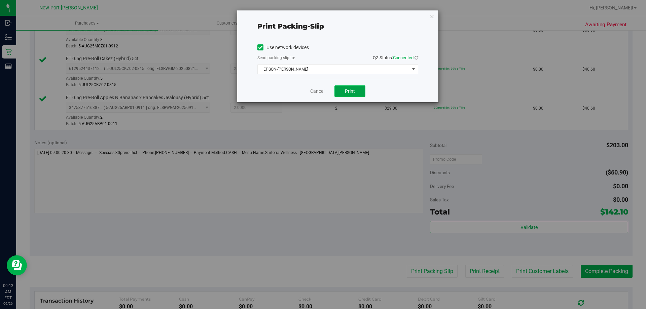
click at [353, 88] on span "Print" at bounding box center [350, 90] width 10 height 5
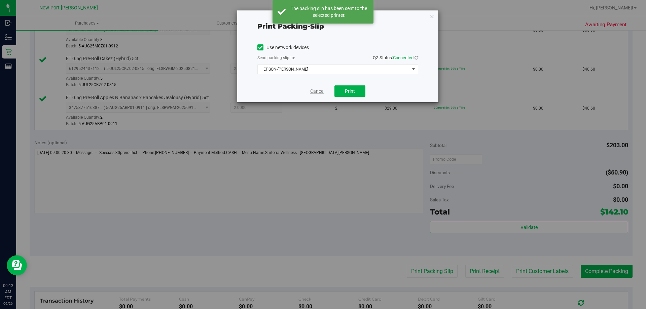
click at [317, 92] on link "Cancel" at bounding box center [317, 91] width 14 height 7
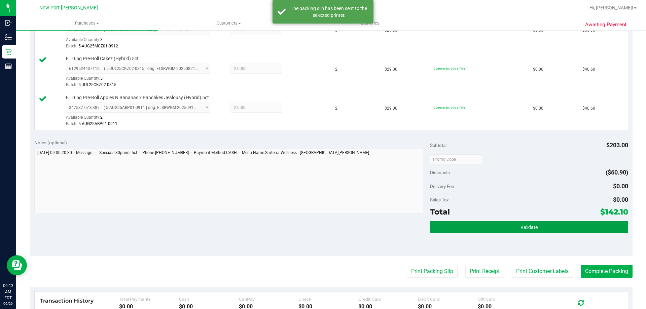
click at [500, 228] on button "Validate" at bounding box center [529, 227] width 198 height 12
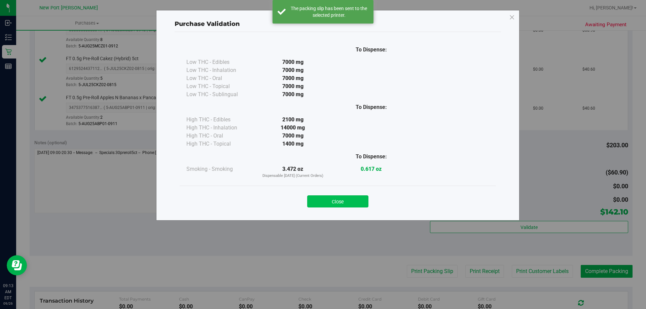
click at [354, 202] on button "Close" at bounding box center [337, 201] width 61 height 12
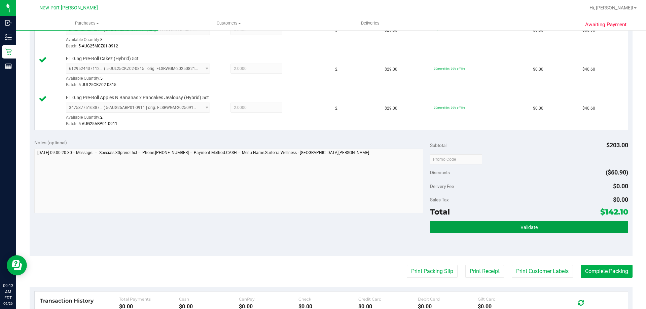
click at [507, 227] on button "Validate" at bounding box center [529, 227] width 198 height 12
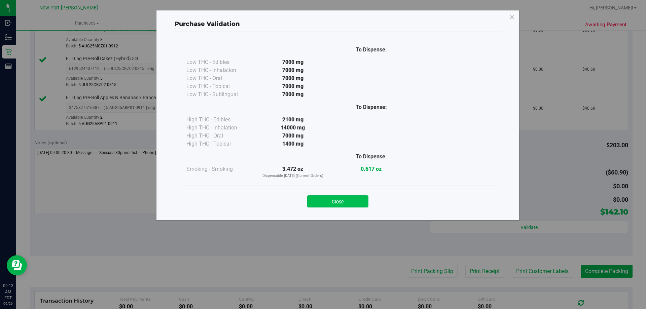
click at [343, 204] on button "Close" at bounding box center [337, 201] width 61 height 12
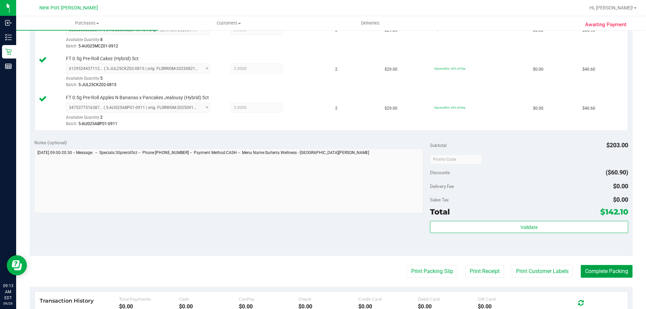
click at [609, 269] on button "Complete Packing" at bounding box center [607, 271] width 52 height 13
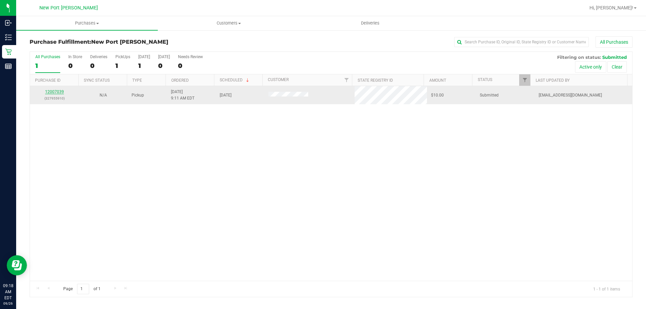
click at [55, 93] on link "12007039" at bounding box center [54, 91] width 19 height 5
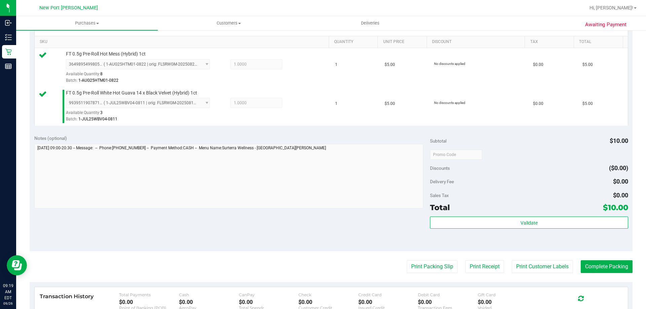
scroll to position [168, 0]
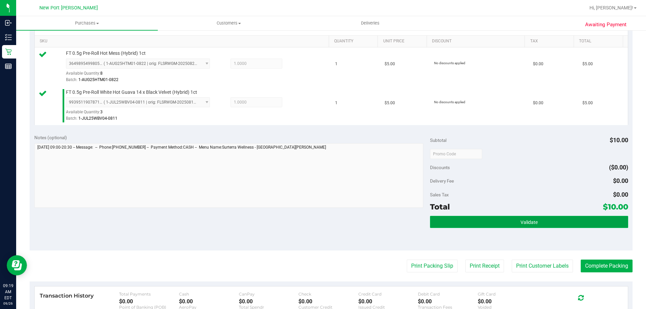
click at [511, 223] on button "Validate" at bounding box center [529, 222] width 198 height 12
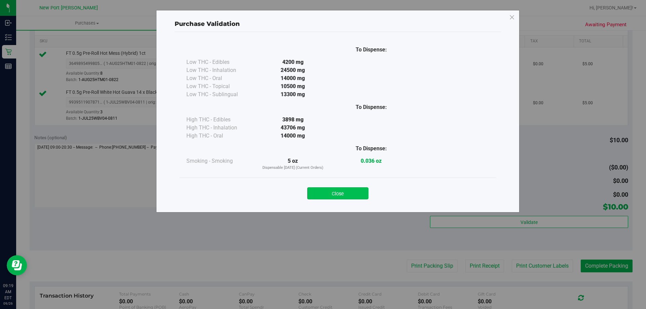
click at [342, 192] on button "Close" at bounding box center [337, 193] width 61 height 12
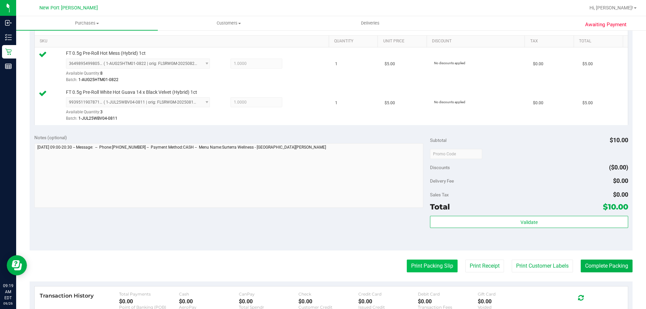
click at [424, 269] on button "Print Packing Slip" at bounding box center [432, 266] width 51 height 13
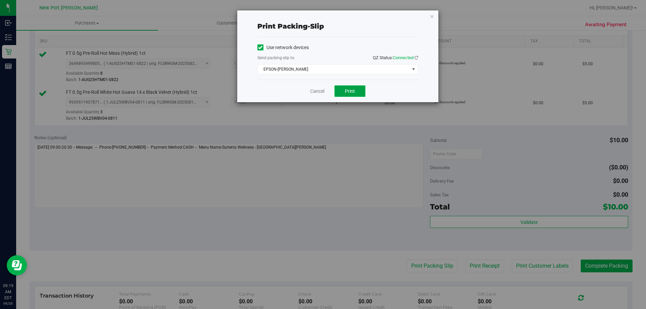
click at [353, 93] on span "Print" at bounding box center [350, 90] width 10 height 5
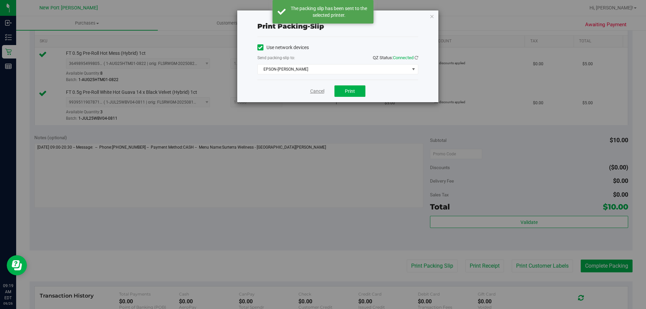
click at [316, 90] on link "Cancel" at bounding box center [317, 91] width 14 height 7
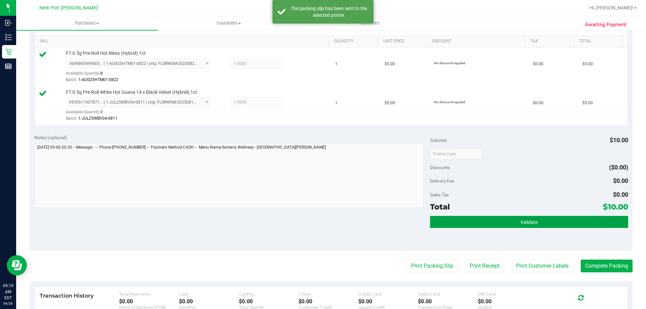
click at [520, 221] on span "Validate" at bounding box center [528, 222] width 17 height 5
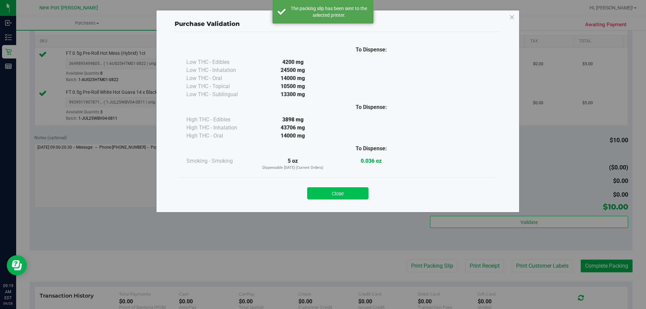
click at [341, 192] on button "Close" at bounding box center [337, 193] width 61 height 12
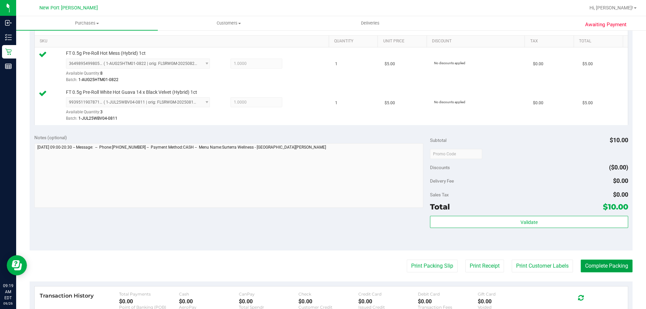
click at [602, 266] on button "Complete Packing" at bounding box center [607, 266] width 52 height 13
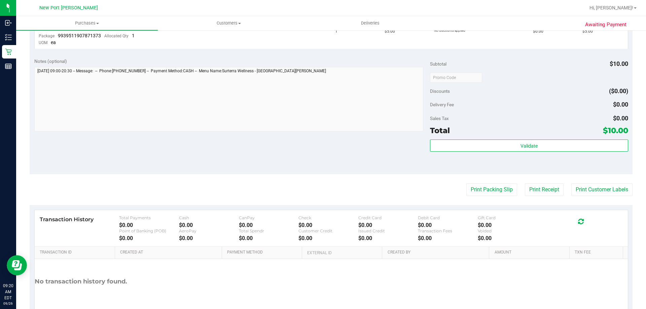
scroll to position [235, 0]
click at [485, 188] on button "Print Packing Slip" at bounding box center [491, 189] width 51 height 13
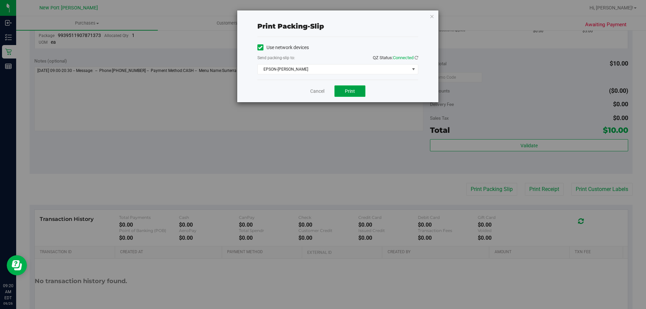
click at [348, 89] on span "Print" at bounding box center [350, 90] width 10 height 5
click at [321, 91] on link "Cancel" at bounding box center [317, 91] width 14 height 7
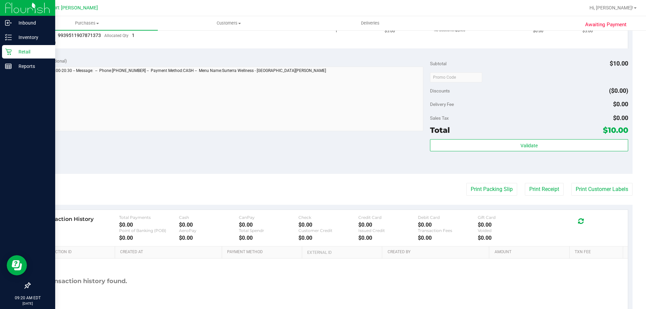
click at [10, 51] on icon at bounding box center [8, 51] width 7 height 7
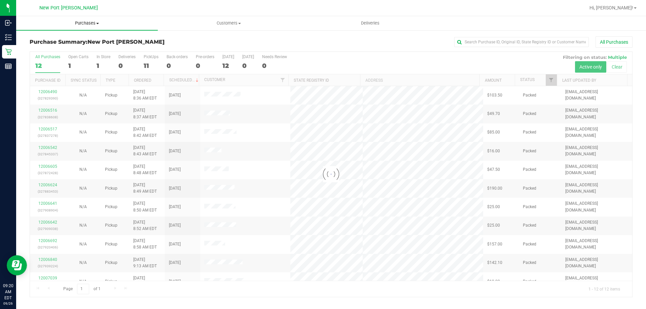
click at [88, 24] on span "Purchases" at bounding box center [87, 23] width 142 height 6
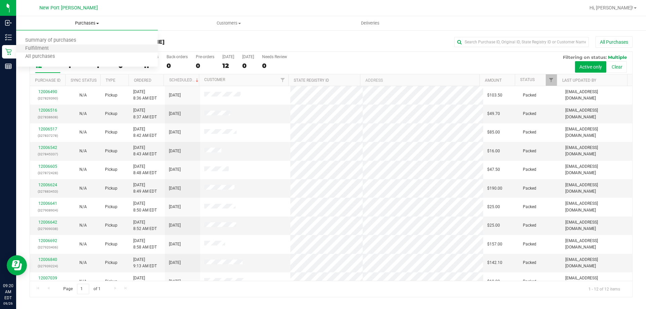
click at [79, 48] on li "Fulfillment" at bounding box center [87, 49] width 142 height 8
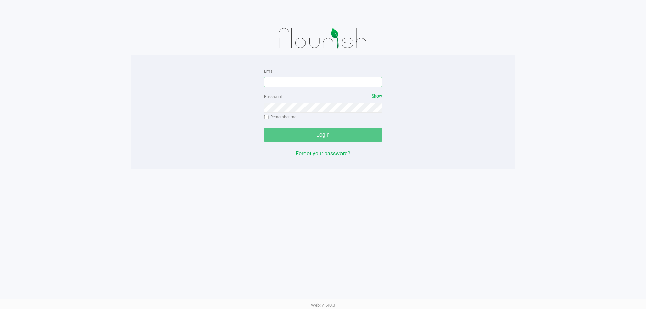
click at [302, 78] on input "Email" at bounding box center [323, 82] width 118 height 10
type input "[EMAIL_ADDRESS][DOMAIN_NAME]"
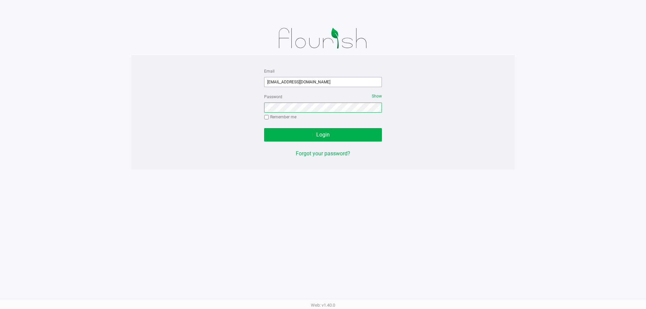
click at [264, 128] on button "Login" at bounding box center [323, 134] width 118 height 13
